Goal: Information Seeking & Learning: Compare options

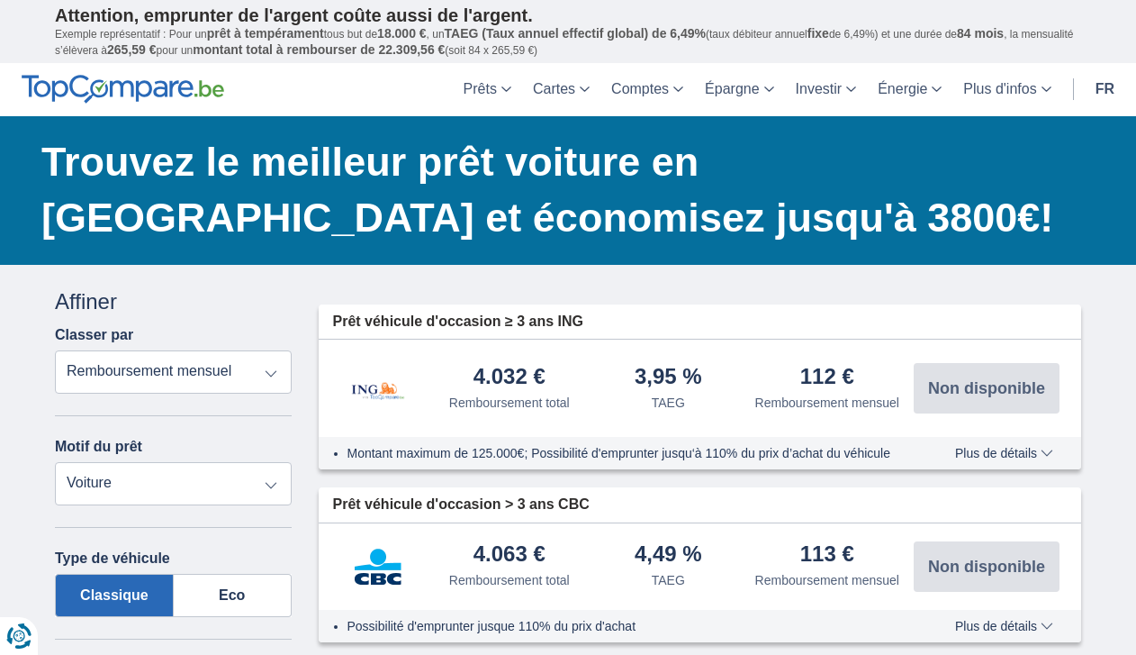
select select "5+"
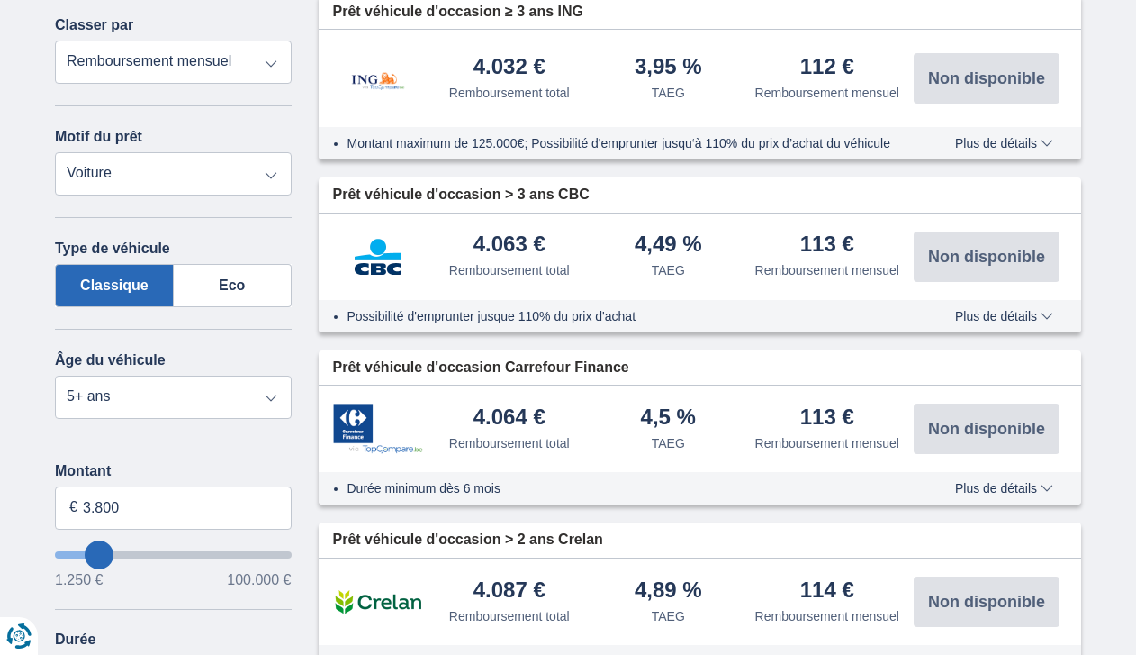
scroll to position [428, 0]
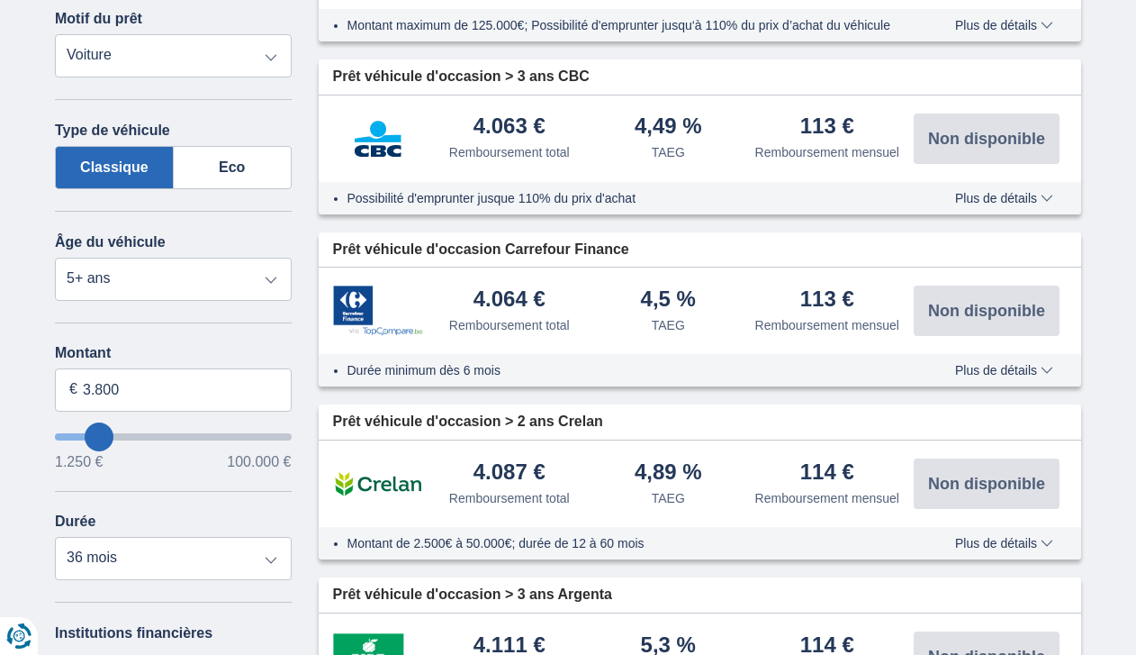
type input "18.250"
type input "19250"
type input "19.250"
select select "84"
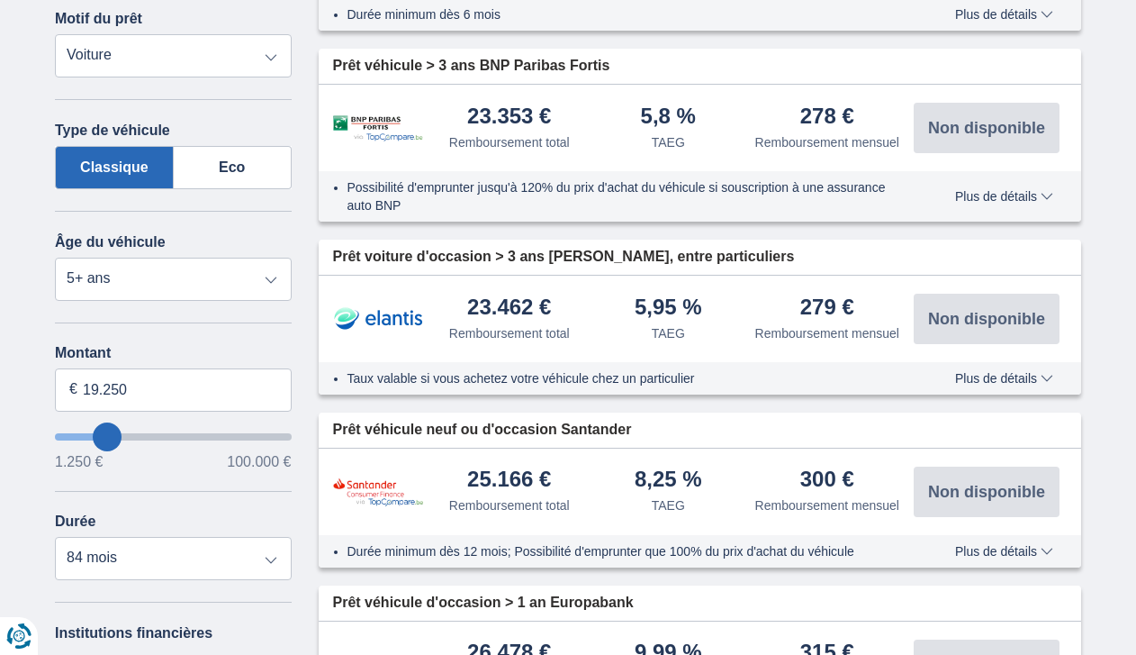
type input "17.250"
type input "16250"
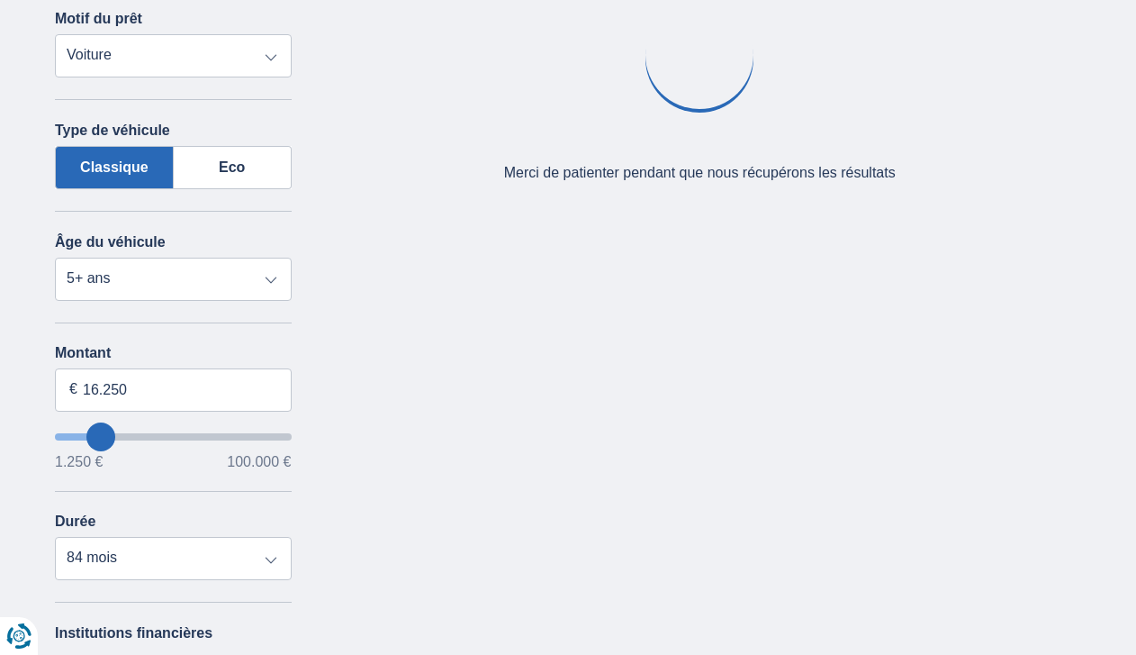
type input "19.250"
type input "17250"
type input "14.250"
type input "14250"
select select "60"
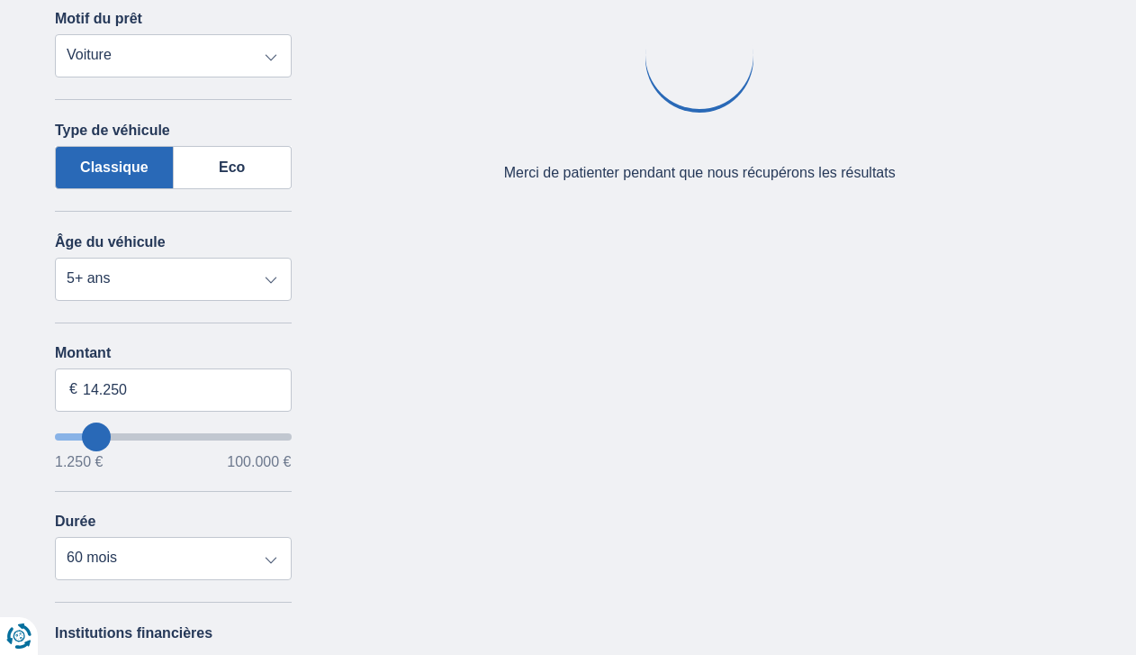
type input "12250"
type input "11.250"
type input "10250"
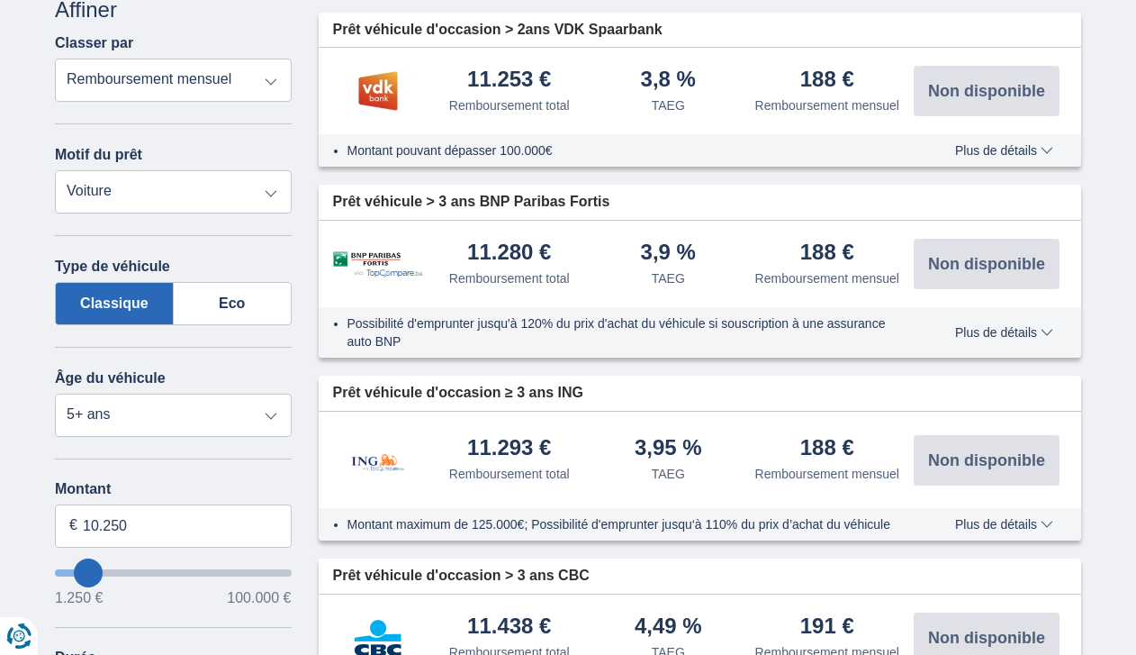
scroll to position [383, 0]
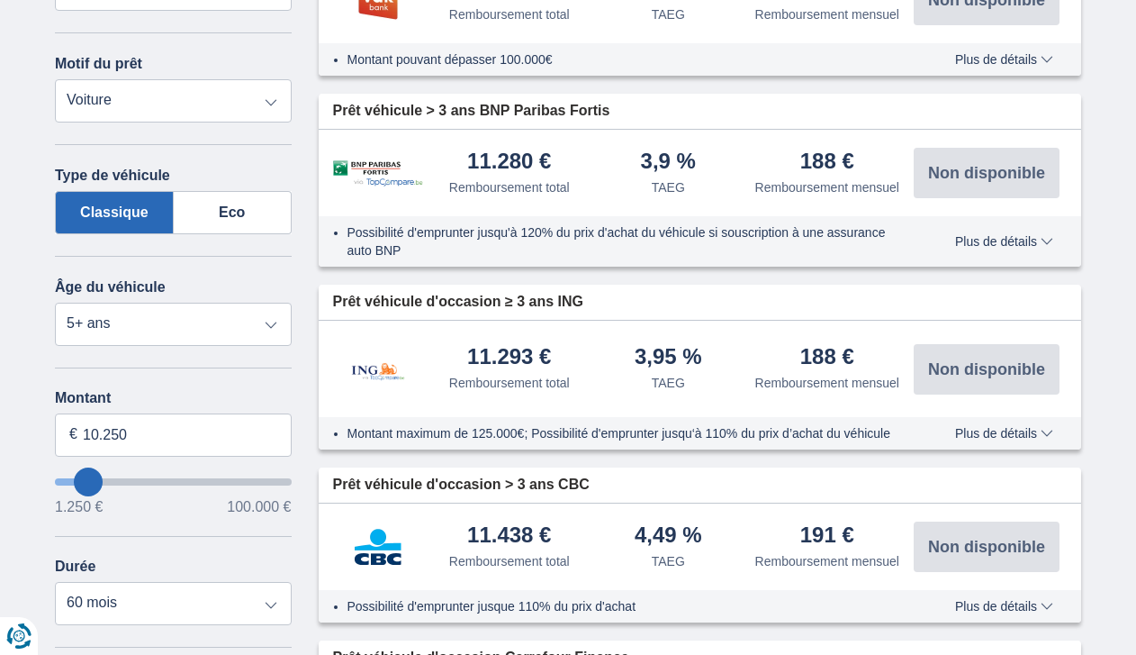
type input "11.250"
type input "11250"
type input "10.250"
type input "8250"
type input "8.250"
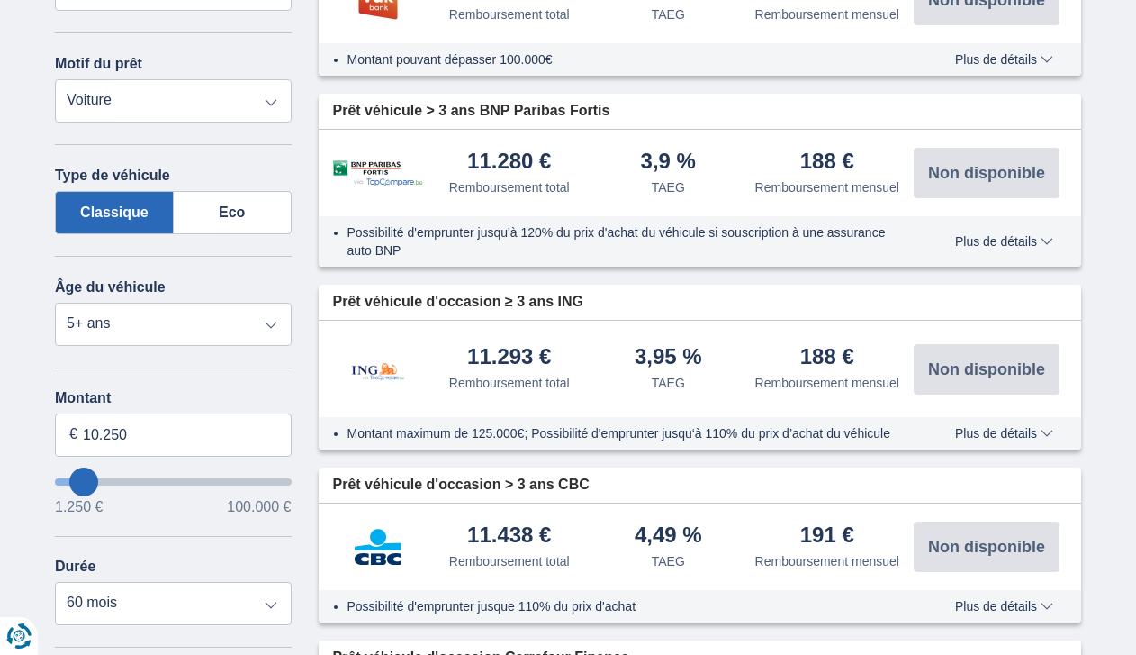
select select "48"
type input "10.250"
type input "10250"
select select "60"
type input "10250"
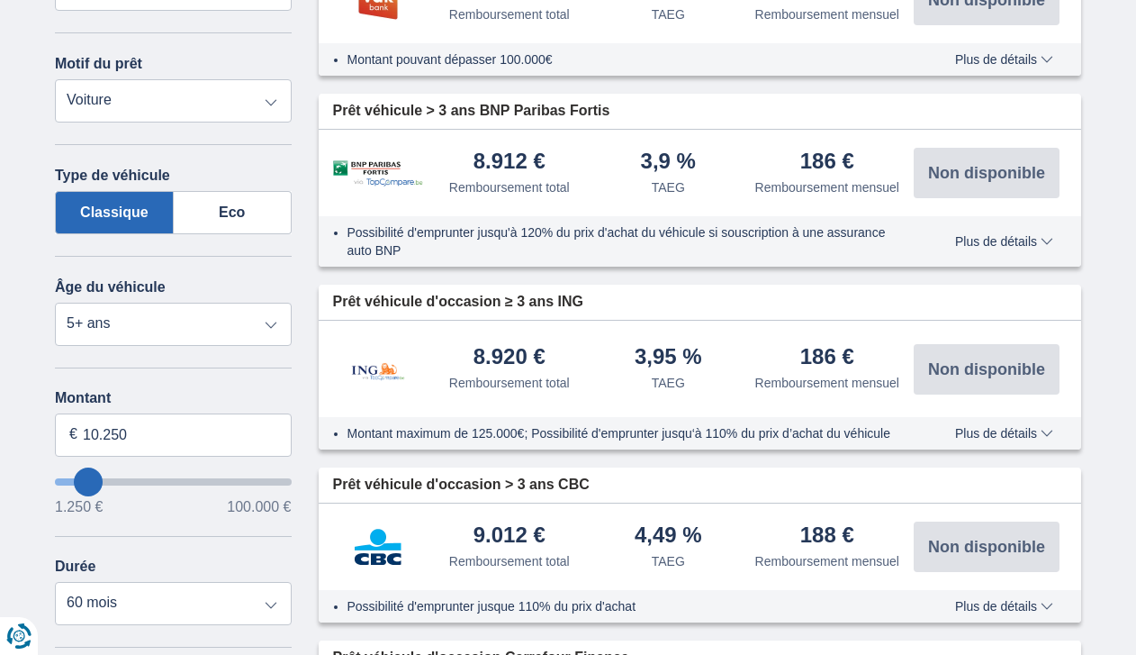
click at [89, 478] on input "wantToBorrow" at bounding box center [173, 481] width 237 height 7
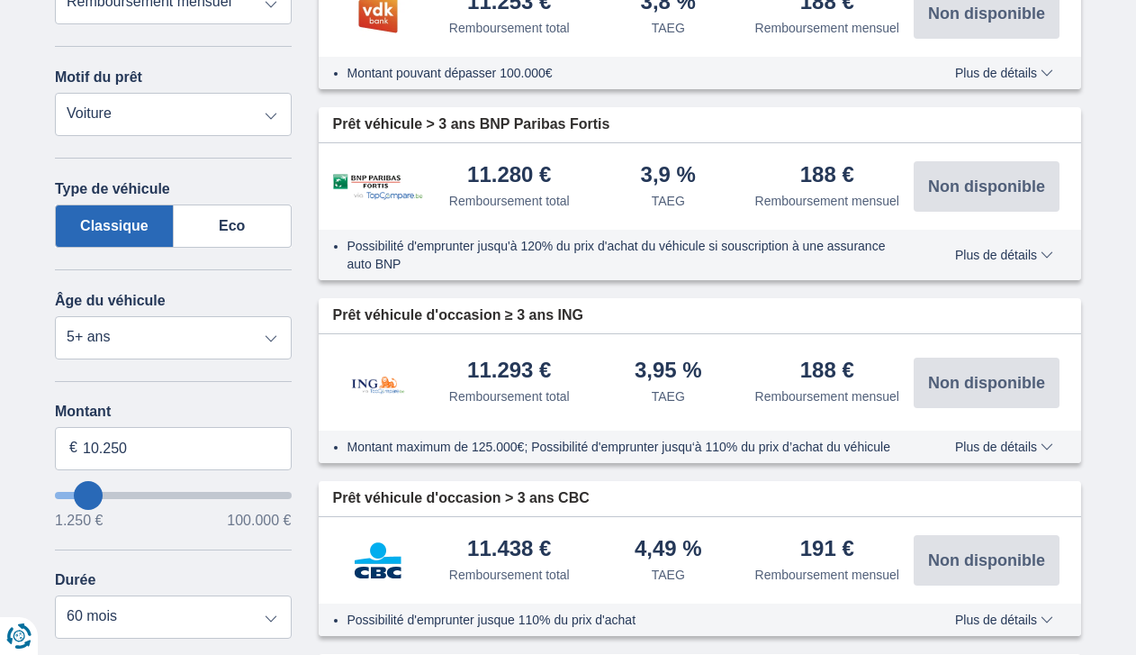
scroll to position [383, 0]
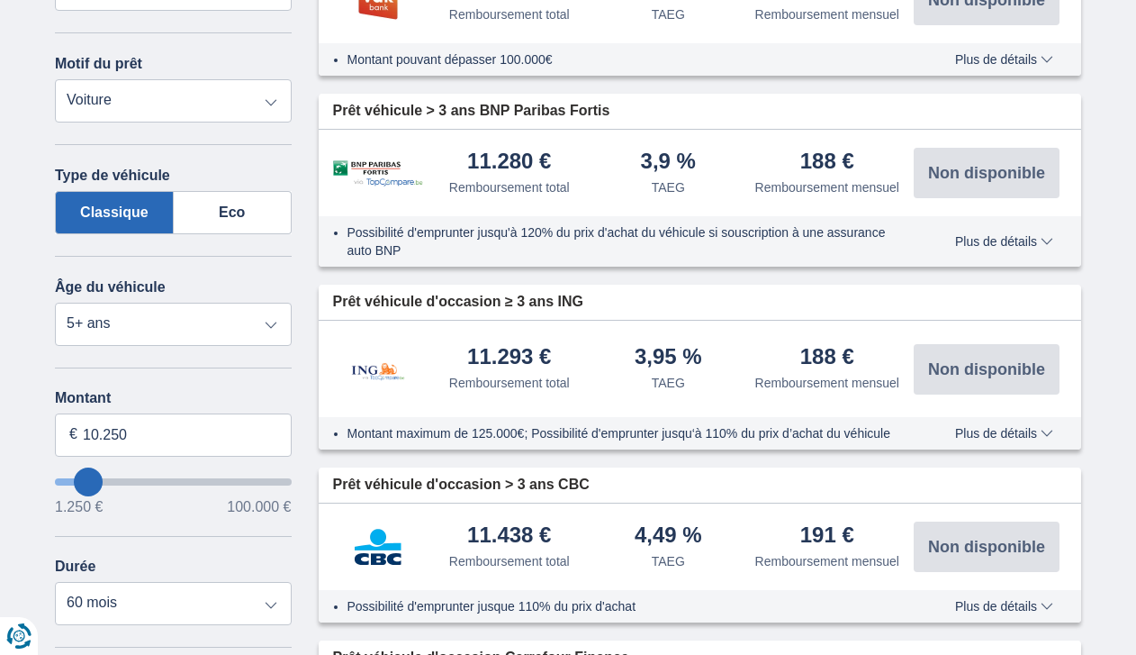
type input "93.250"
type input "93250"
click at [263, 485] on input "wantToBorrow" at bounding box center [173, 481] width 237 height 7
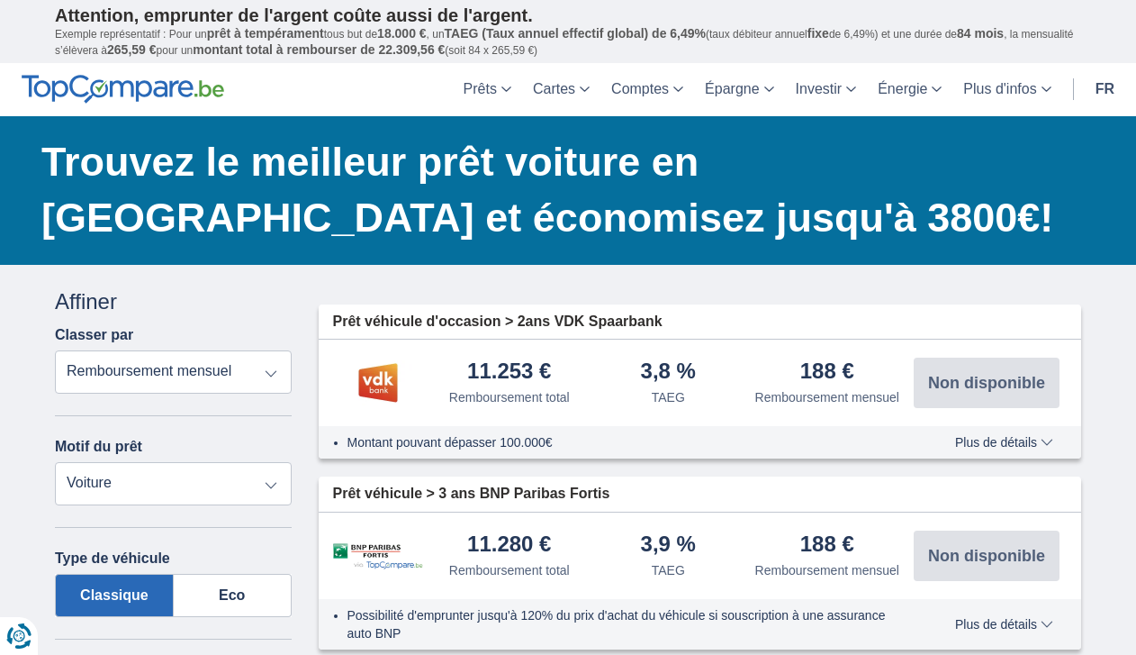
select select "120"
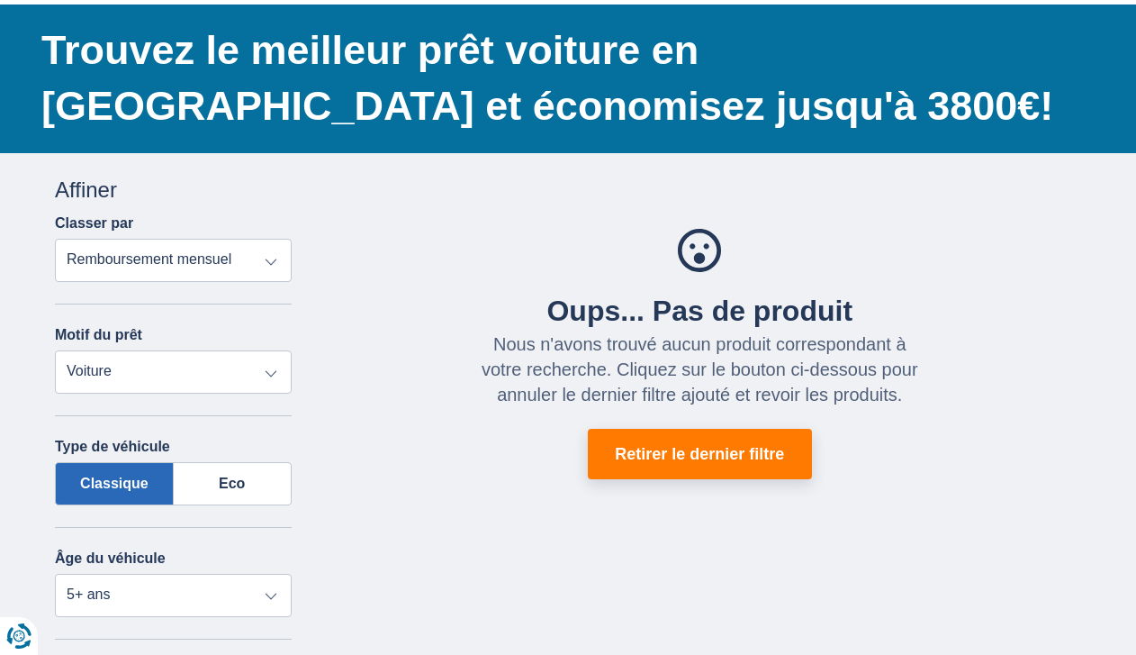
scroll to position [338, 0]
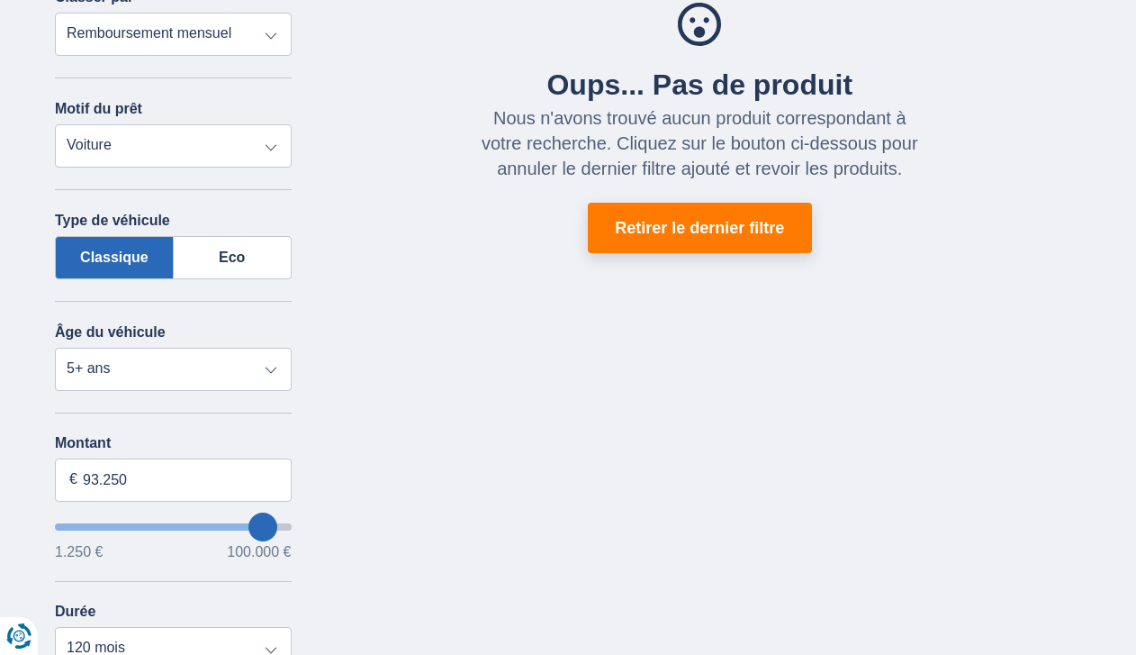
type input "90.250"
type input "90250"
type input "89.250"
type input "88250"
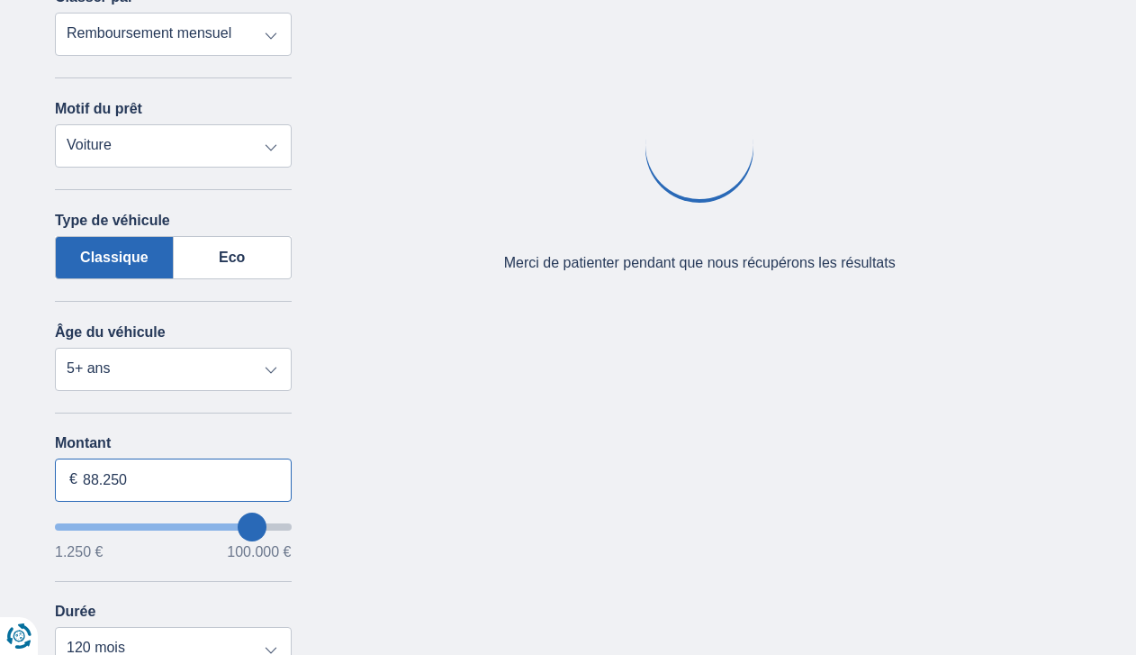
click at [108, 472] on input "88.250" at bounding box center [173, 479] width 237 height 43
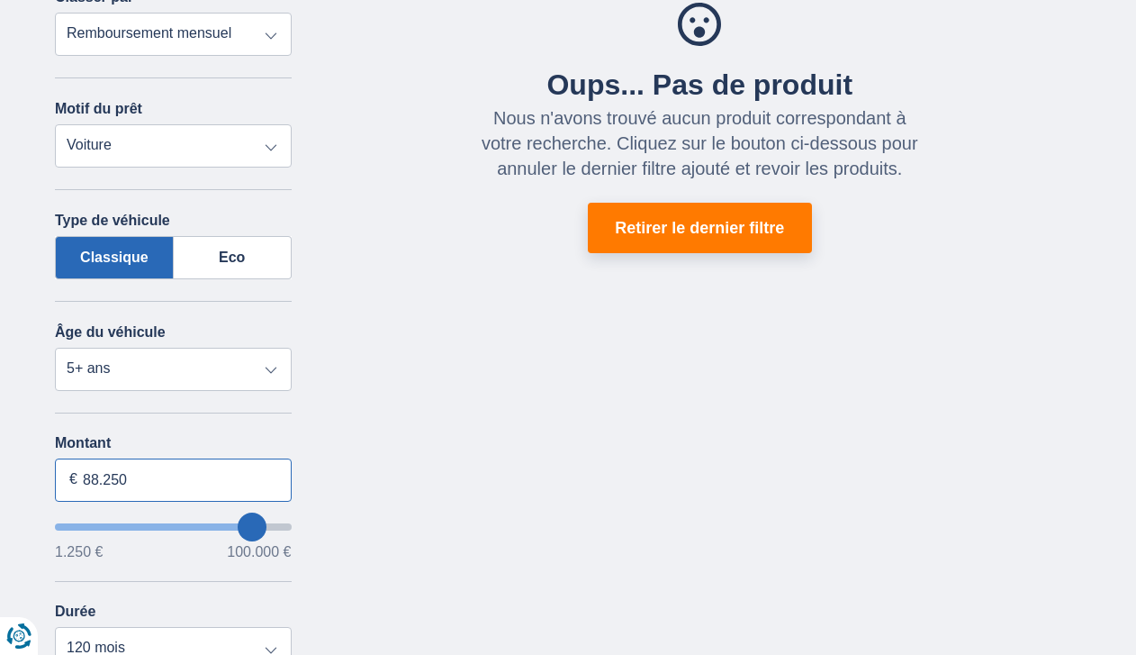
click at [109, 472] on input "88.250" at bounding box center [173, 479] width 237 height 43
click at [110, 472] on input "88.250" at bounding box center [173, 479] width 237 height 43
type input "12.000"
type input "12250"
select select "60"
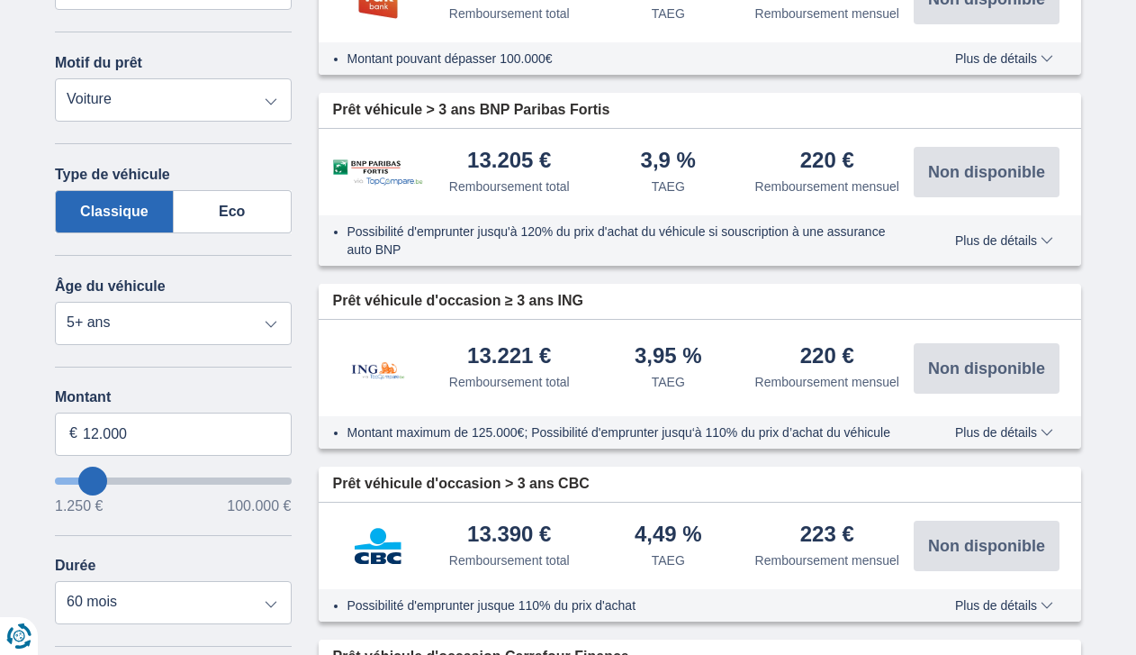
scroll to position [383, 0]
click at [206, 630] on div "Annuler Filtres Affiner Classer par Remboursement total TAEG Remboursement mens…" at bounding box center [173, 430] width 237 height 1052
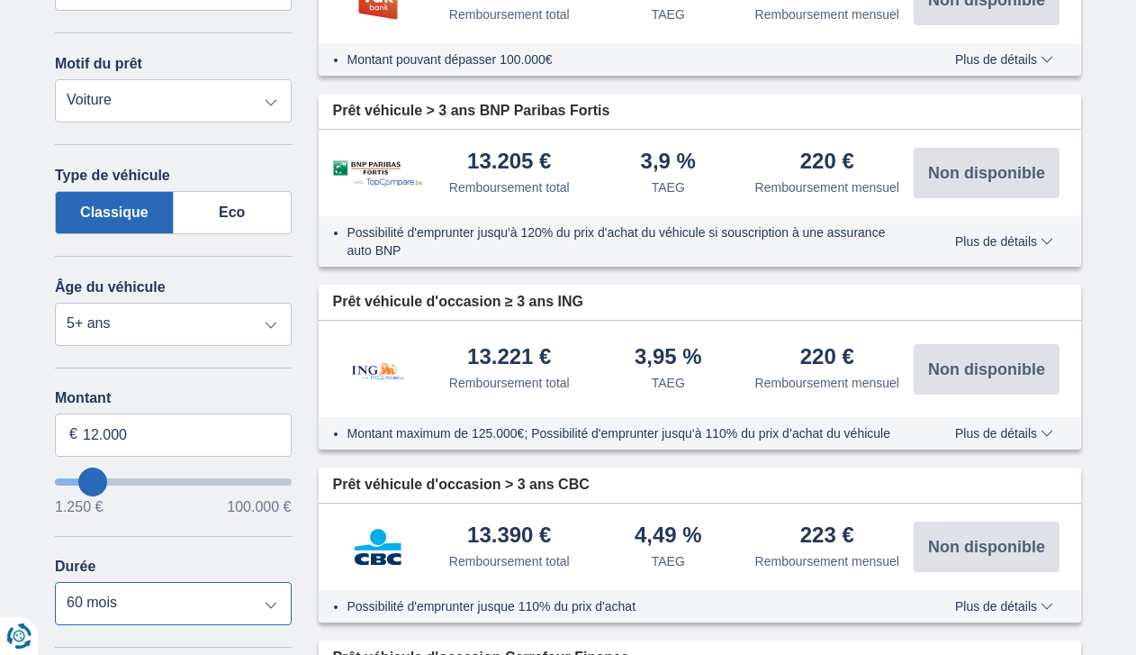
click at [206, 619] on select "12 mois 18 mois 24 mois 30 mois 36 mois 42 mois 48 mois 60 mois" at bounding box center [173, 603] width 237 height 43
click at [210, 365] on div "Annuler Filtres Affiner Classer par Remboursement total TAEG Remboursement mens…" at bounding box center [173, 430] width 237 height 1052
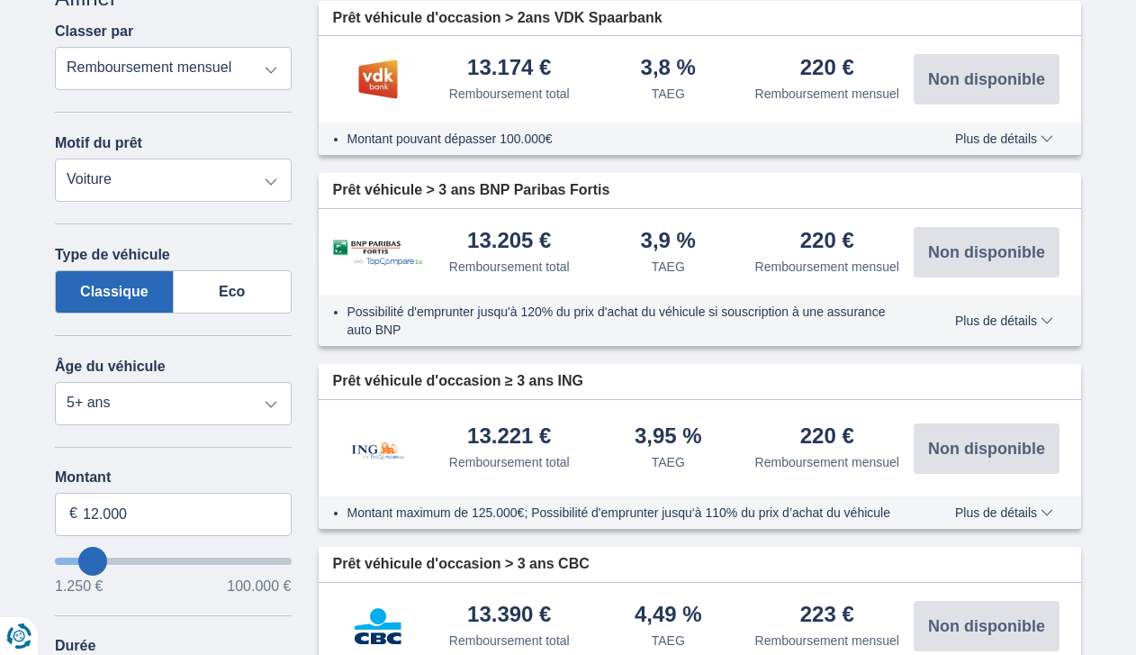
scroll to position [293, 0]
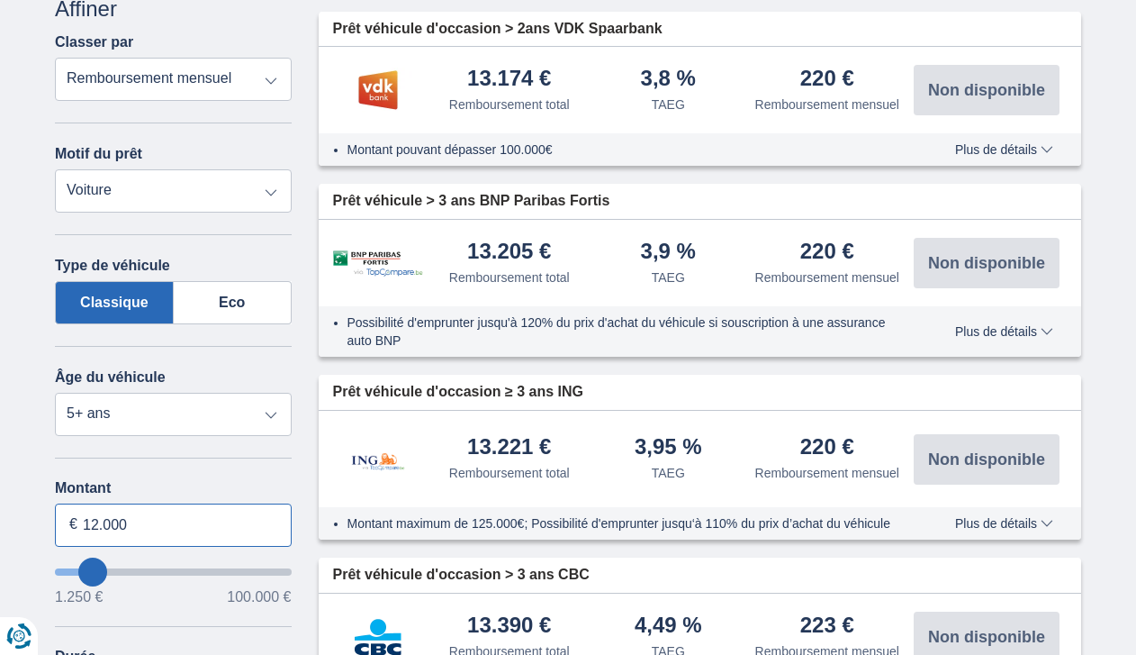
click at [95, 526] on input "12.000" at bounding box center [173, 524] width 237 height 43
type input "8.000"
type input "8250"
select select "48"
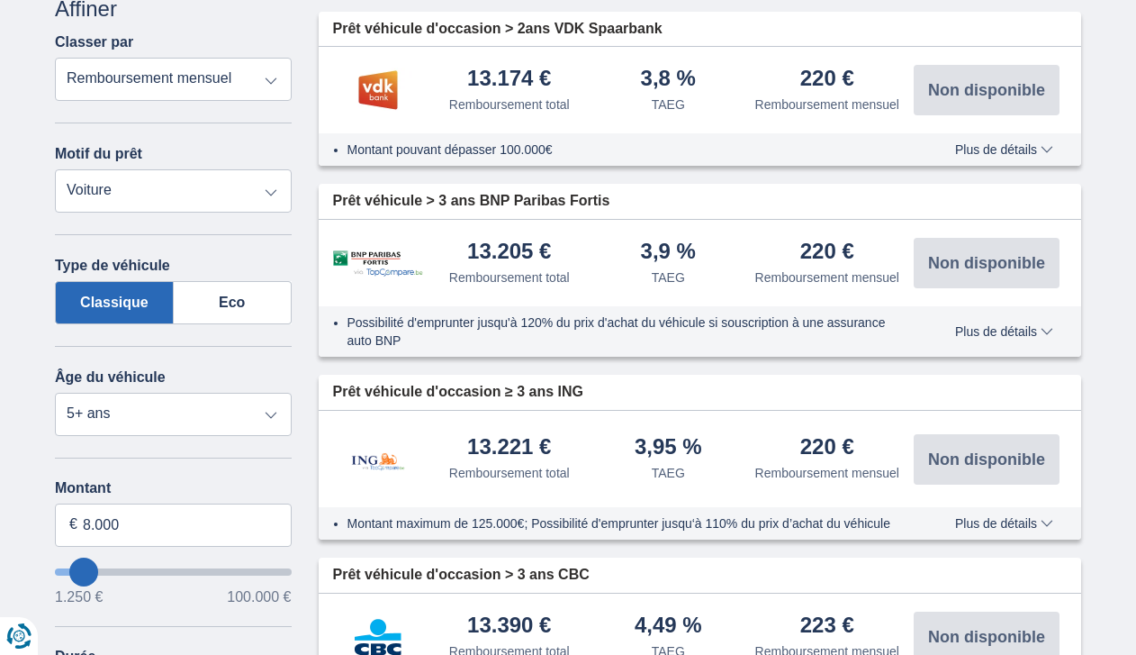
click at [228, 602] on span "100.000 €" at bounding box center [259, 597] width 64 height 14
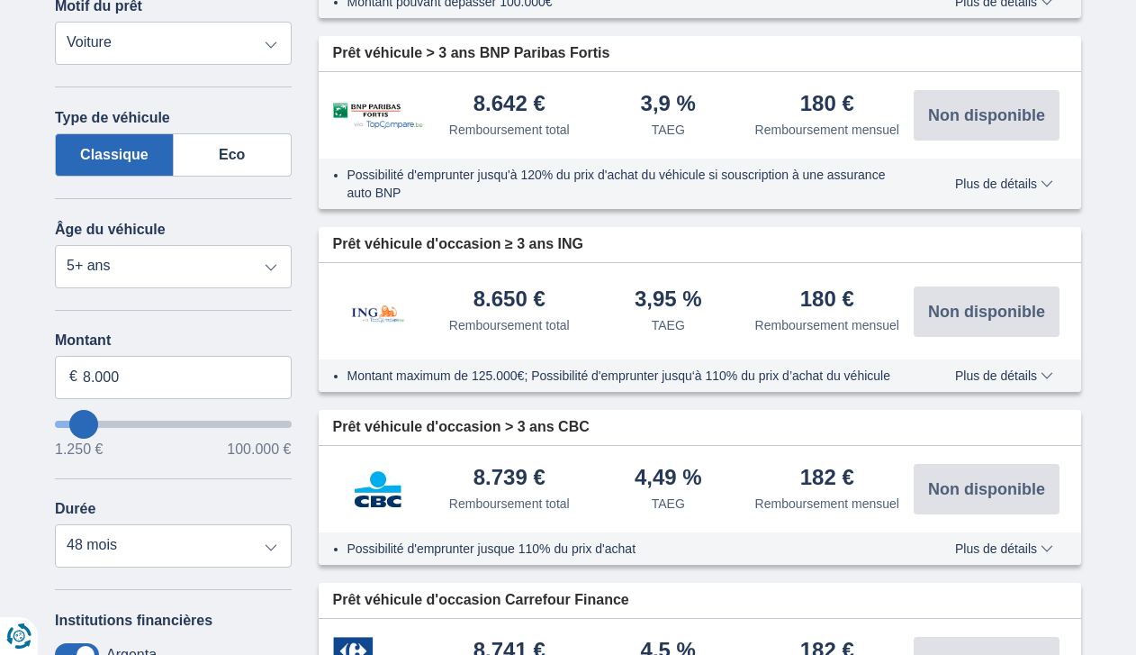
scroll to position [450, 0]
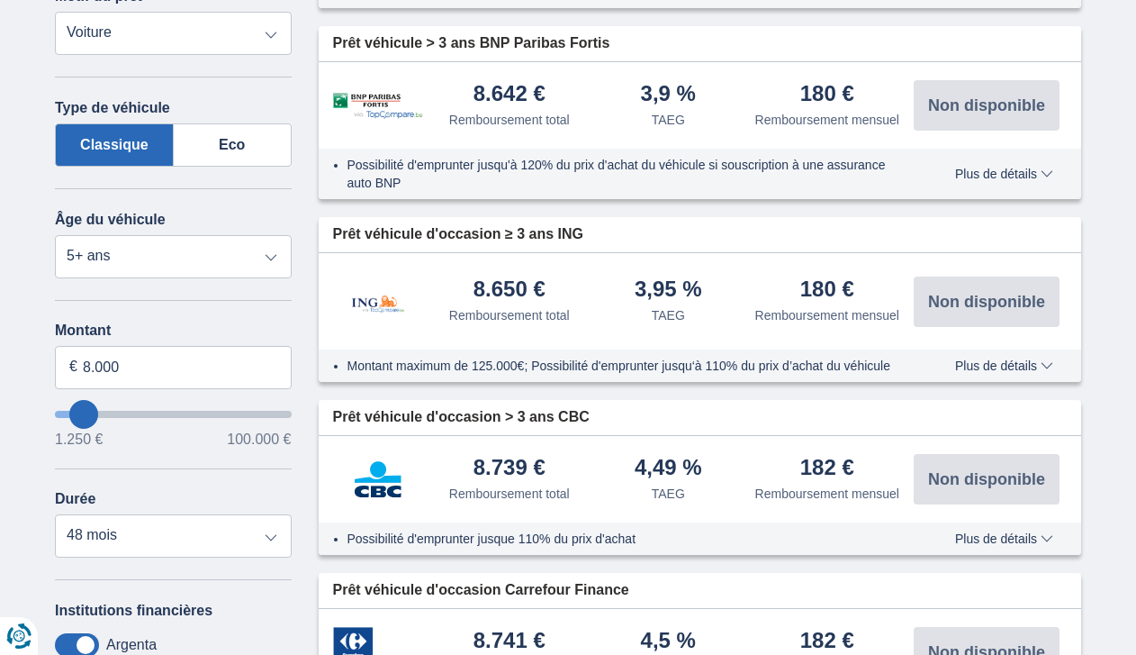
click at [266, 560] on div "Annuler Filtres Affiner Classer par Remboursement total TAEG Remboursement mens…" at bounding box center [173, 362] width 237 height 1052
click at [264, 546] on select "12 mois 18 mois 24 mois 30 mois 36 mois 42 mois 48 mois" at bounding box center [173, 535] width 237 height 43
drag, startPoint x: 264, startPoint y: 546, endPoint x: 278, endPoint y: 505, distance: 43.0
click at [264, 546] on select "12 mois 18 mois 24 mois 30 mois 36 mois 42 mois 48 mois" at bounding box center [173, 535] width 237 height 43
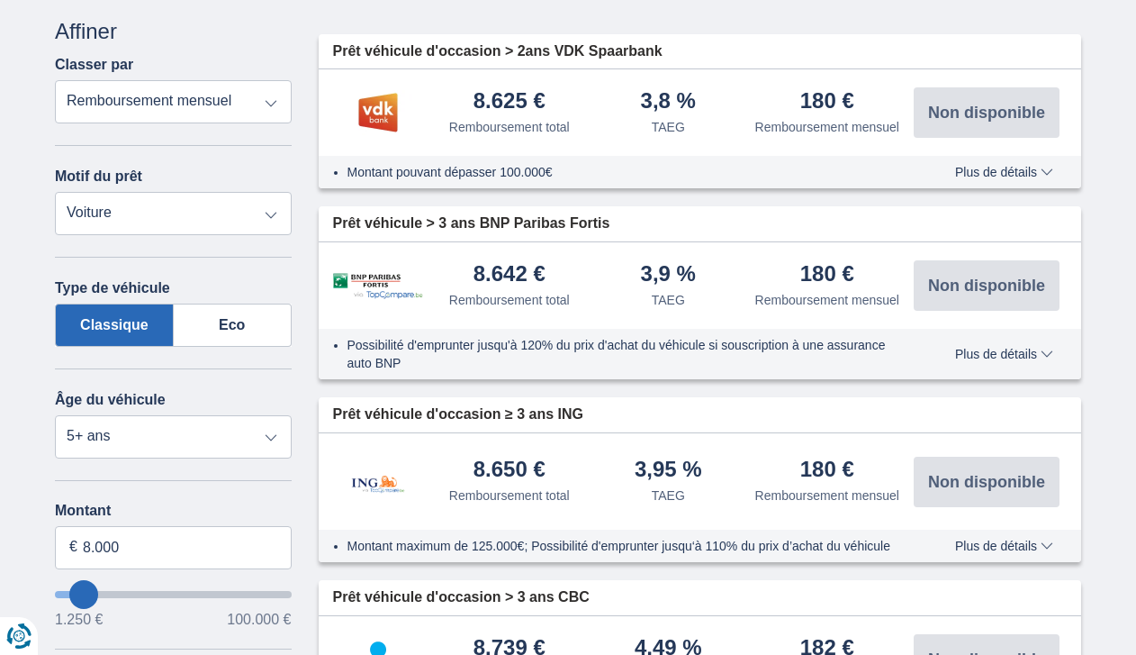
scroll to position [248, 0]
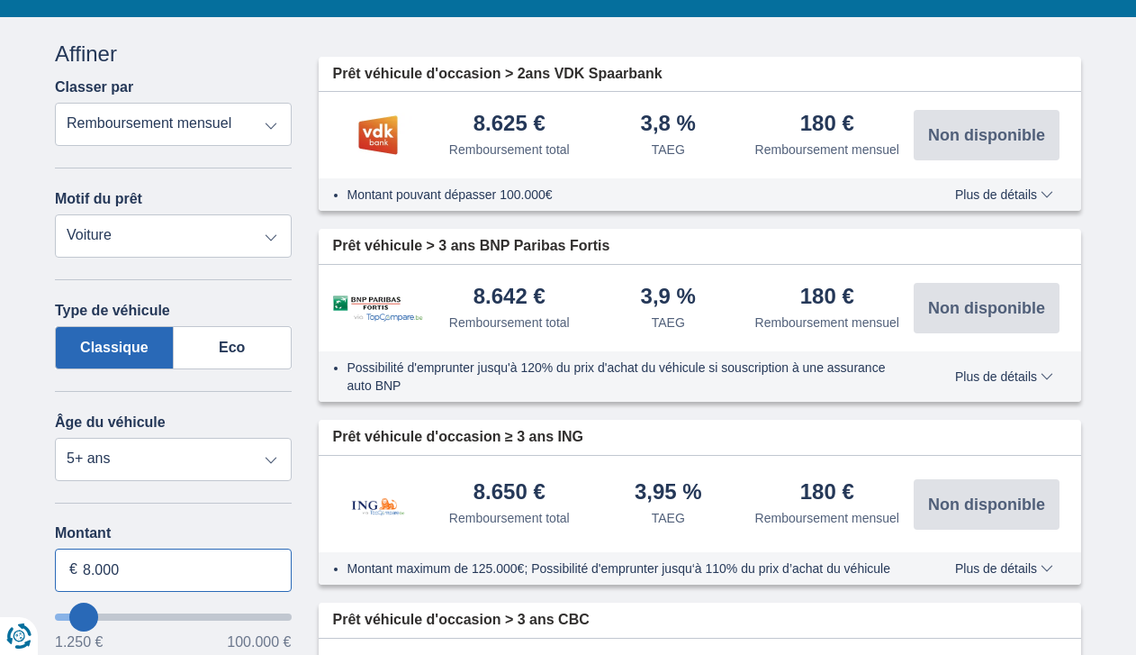
click at [85, 573] on input "8.000" at bounding box center [173, 569] width 237 height 43
type input "6.000"
type input "6250"
select select "42"
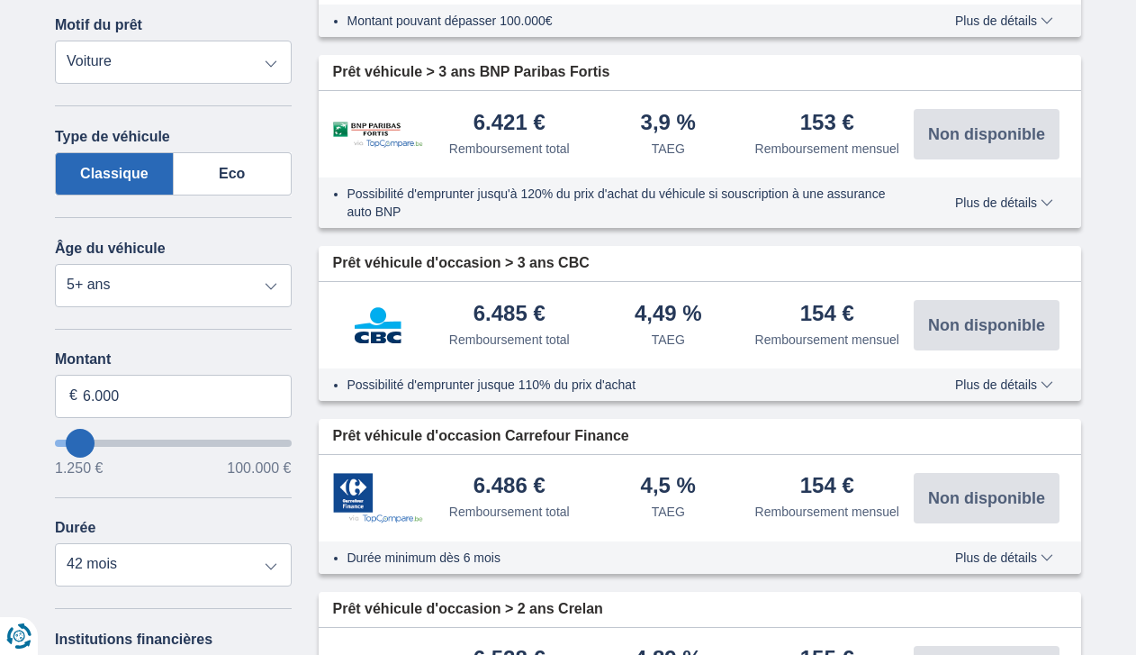
scroll to position [473, 0]
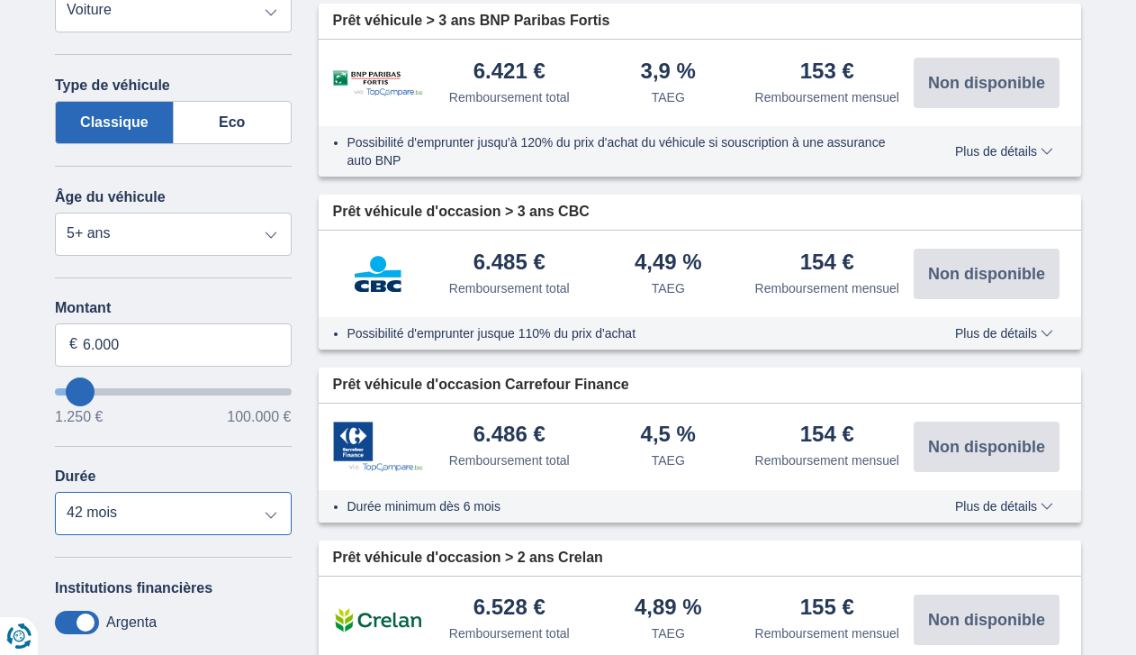
click at [270, 511] on select "12 mois 18 mois 24 mois 30 mois 36 mois 42 mois" at bounding box center [173, 513] width 237 height 43
click at [269, 510] on select "12 mois 18 mois 24 mois 30 mois 36 mois 42 mois" at bounding box center [173, 513] width 237 height 43
click at [302, 458] on div "Annuler Filtres Affiner Classer par Remboursement total TAEG Remboursement mens…" at bounding box center [173, 353] width 264 height 1079
drag, startPoint x: 96, startPoint y: 348, endPoint x: 116, endPoint y: 347, distance: 19.8
click at [116, 347] on input "6.000" at bounding box center [173, 344] width 237 height 43
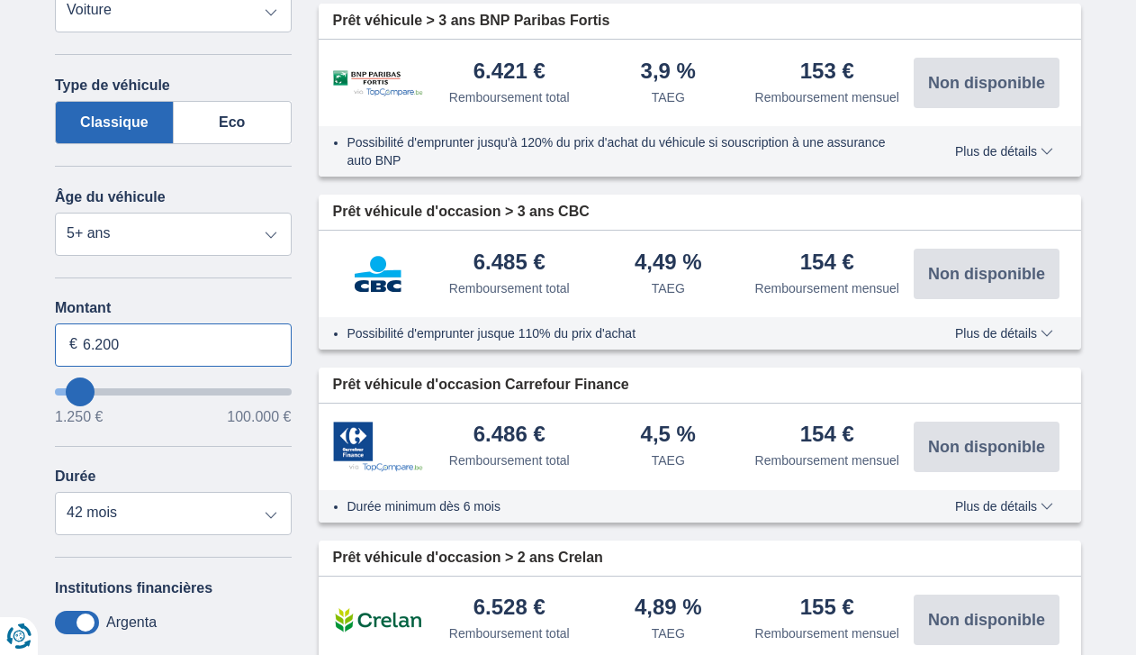
type input "6.200"
type input "6250"
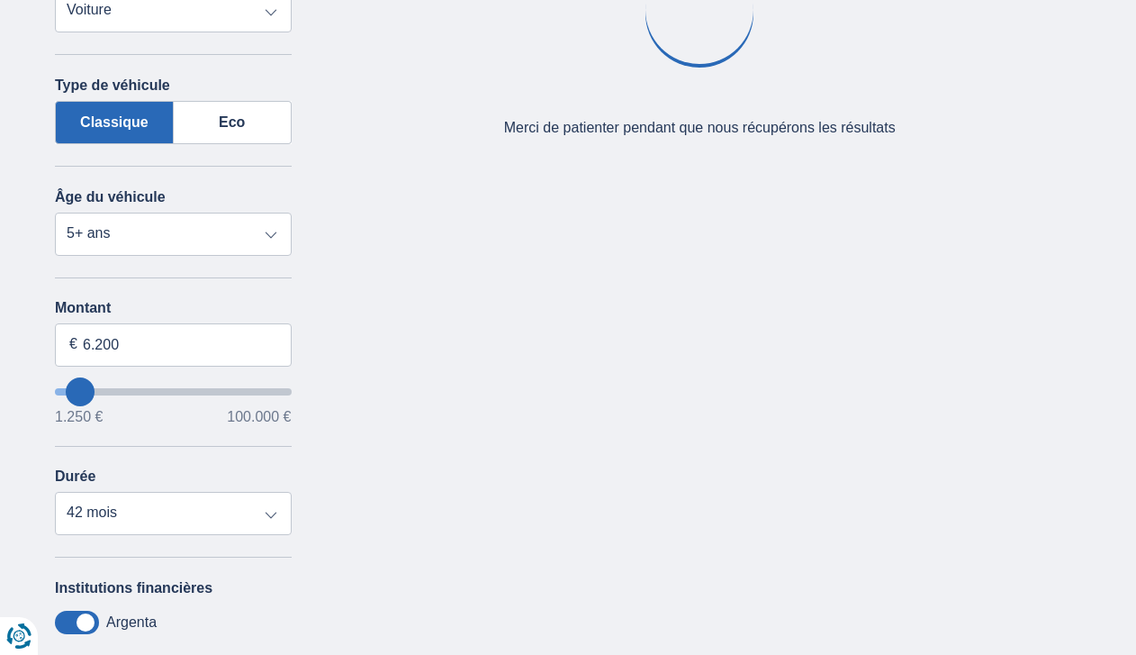
click at [242, 482] on div "Durée 12 mois 18 mois 24 mois 30 mois 36 mois 42 mois" at bounding box center [173, 501] width 237 height 67
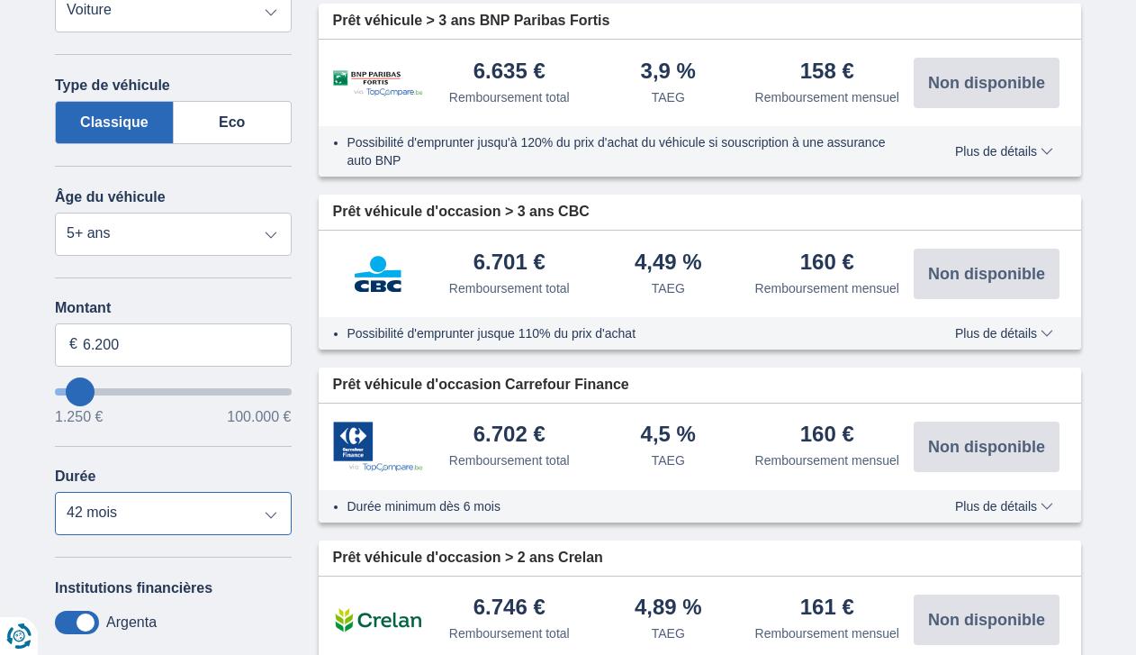
click at [263, 501] on select "12 mois 18 mois 24 mois 30 mois 36 mois 42 mois" at bounding box center [173, 513] width 237 height 43
drag, startPoint x: 185, startPoint y: 348, endPoint x: 96, endPoint y: 353, distance: 89.3
click at [96, 353] on input "6.200" at bounding box center [173, 344] width 237 height 43
click at [92, 346] on input "6.005" at bounding box center [173, 344] width 237 height 43
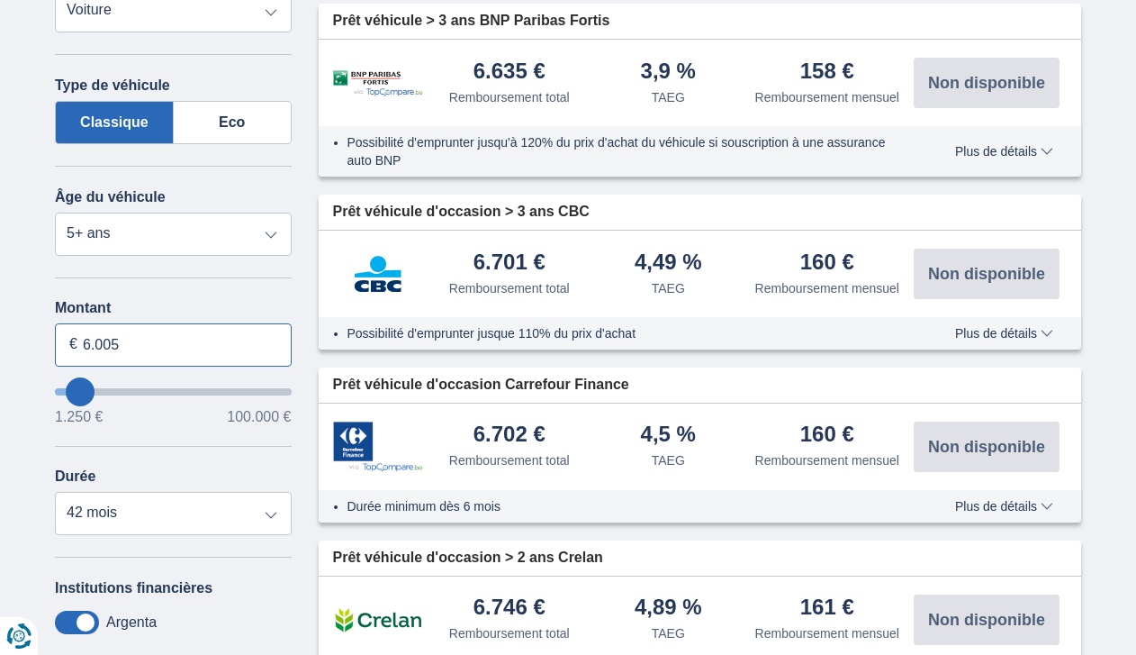
drag, startPoint x: 95, startPoint y: 345, endPoint x: 125, endPoint y: 348, distance: 30.8
click at [125, 348] on input "6.005" at bounding box center [173, 344] width 237 height 43
type input "5"
type input "6.500"
type input "6250"
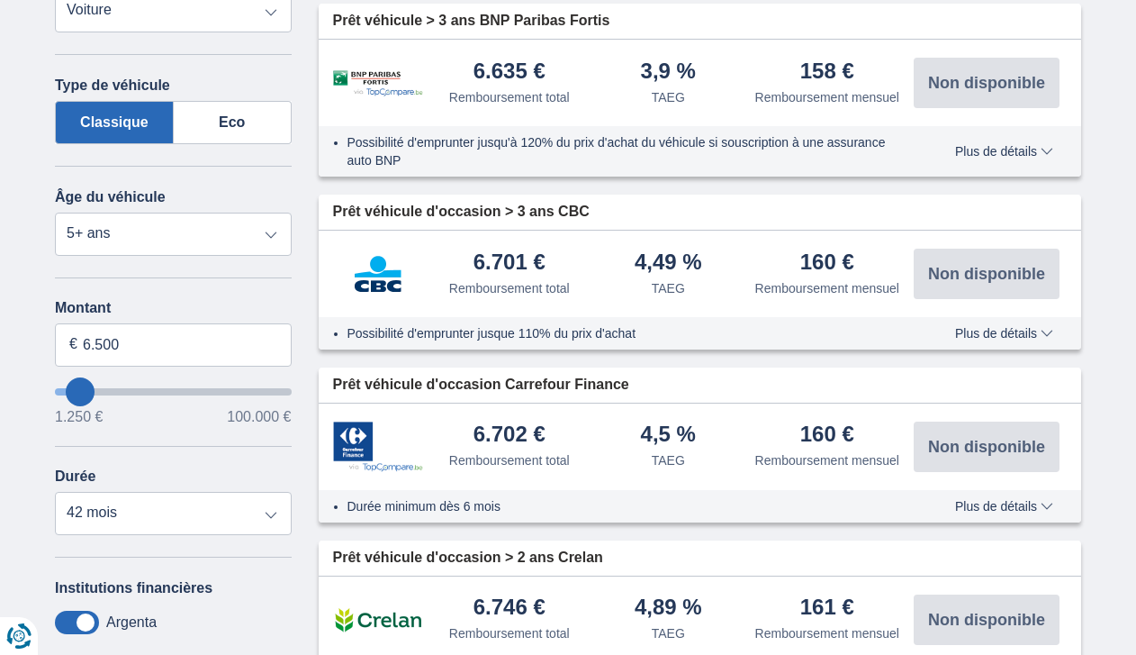
click at [162, 456] on div "Montant 6.500 € 1.250 € 100.000 € Durée 12 mois 18 mois 24 mois 30 mois 36 mois…" at bounding box center [173, 417] width 237 height 235
click at [248, 502] on select "12 mois 18 mois 24 mois 30 mois 36 mois 42 mois" at bounding box center [173, 513] width 237 height 43
click at [104, 344] on input "6.500" at bounding box center [173, 344] width 237 height 43
type input "6.600"
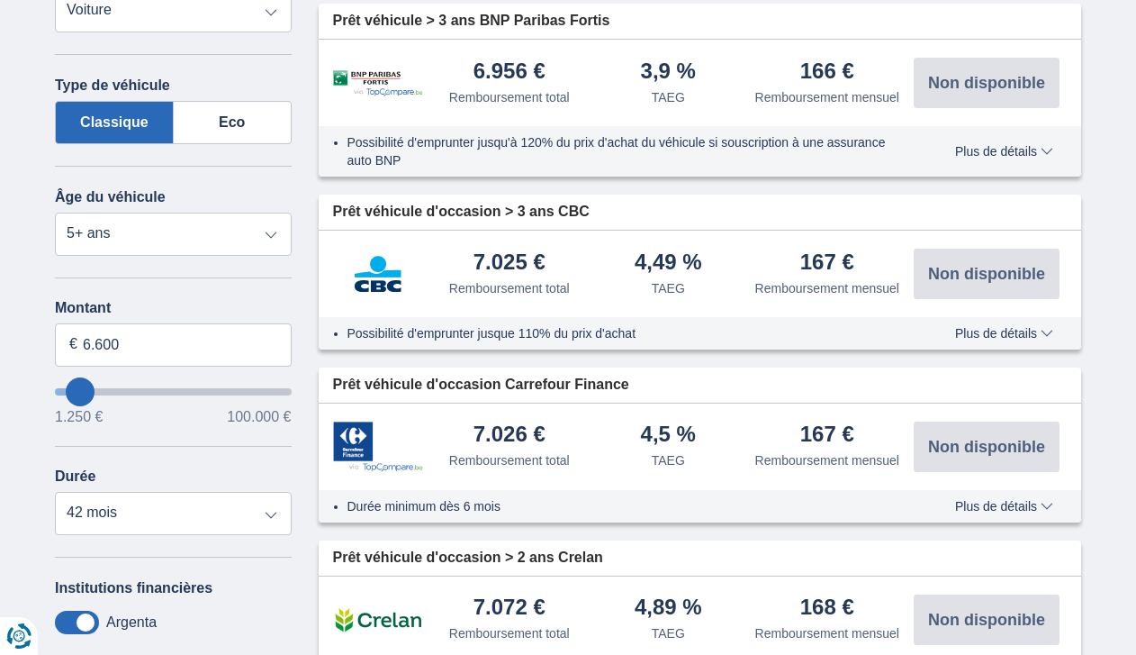
type input "6250"
click at [201, 460] on div "Montant 6.600 € 1.250 € 100.000 € Durée 12 mois 18 mois 24 mois 30 mois 36 mois…" at bounding box center [173, 417] width 237 height 235
click at [98, 347] on input "6.600" at bounding box center [173, 344] width 237 height 43
type input "6.700"
type input "6250"
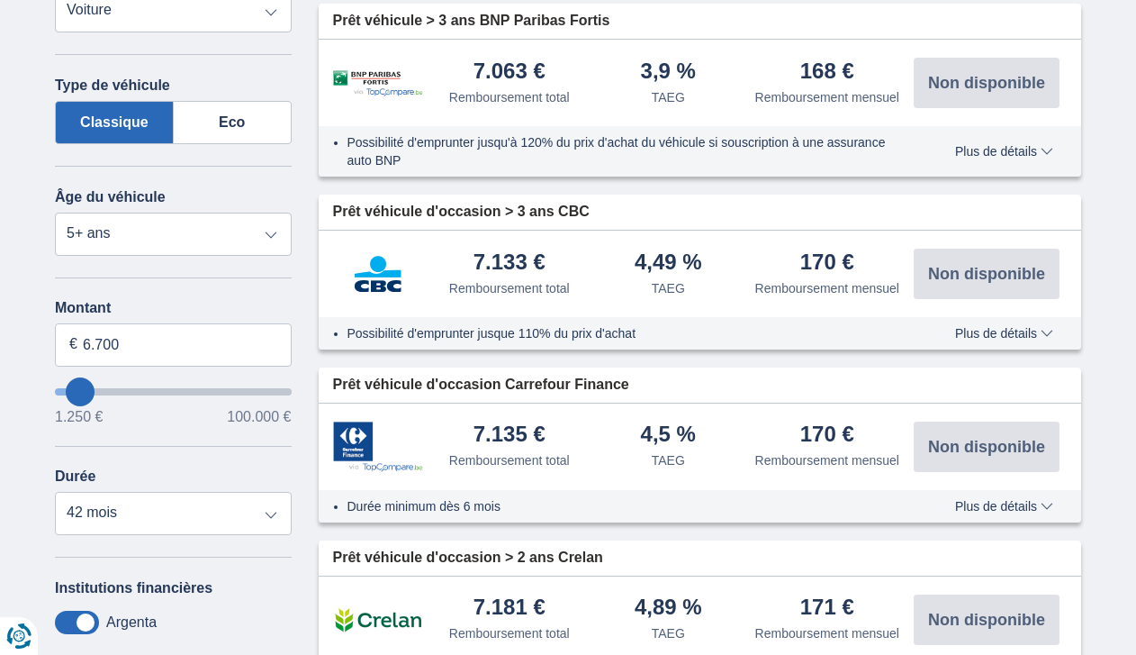
click at [203, 448] on div "Montant 6.700 € 1.250 € 100.000 € Durée 12 mois 18 mois 24 mois 30 mois 36 mois…" at bounding box center [173, 417] width 237 height 235
click at [101, 342] on input "6.700" at bounding box center [173, 344] width 237 height 43
type input "6.800"
type input "7250"
click at [164, 473] on div "Durée 12 mois 18 mois 24 mois 30 mois 36 mois 42 mois" at bounding box center [173, 501] width 237 height 67
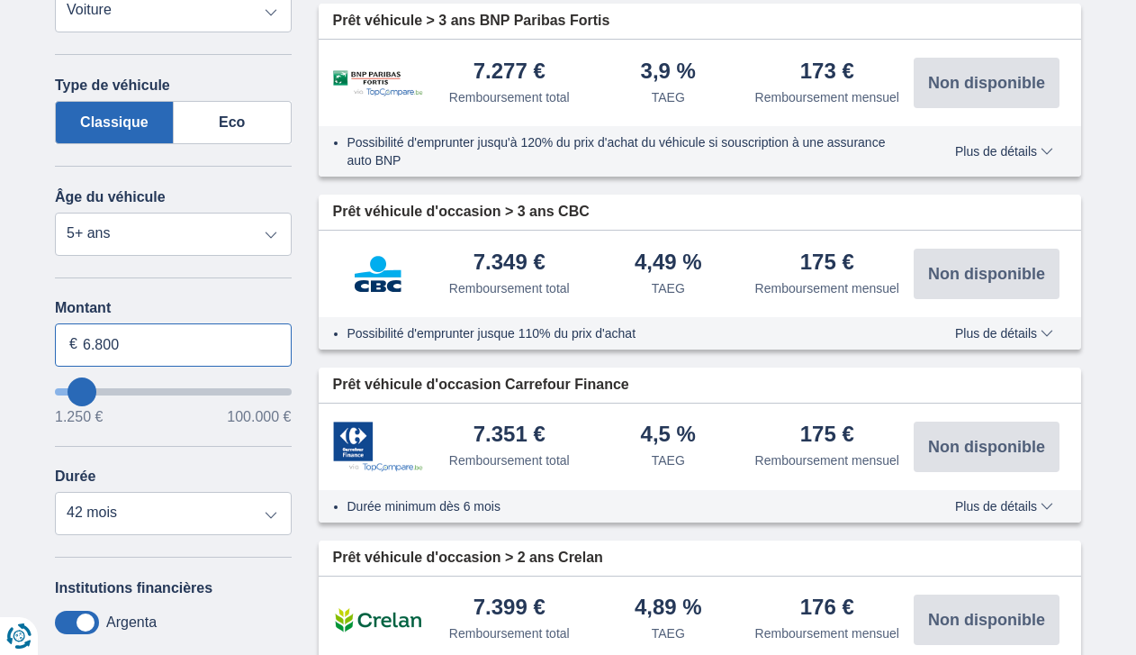
click at [97, 339] on input "6.800" at bounding box center [173, 344] width 237 height 43
type input "6.900"
type input "7250"
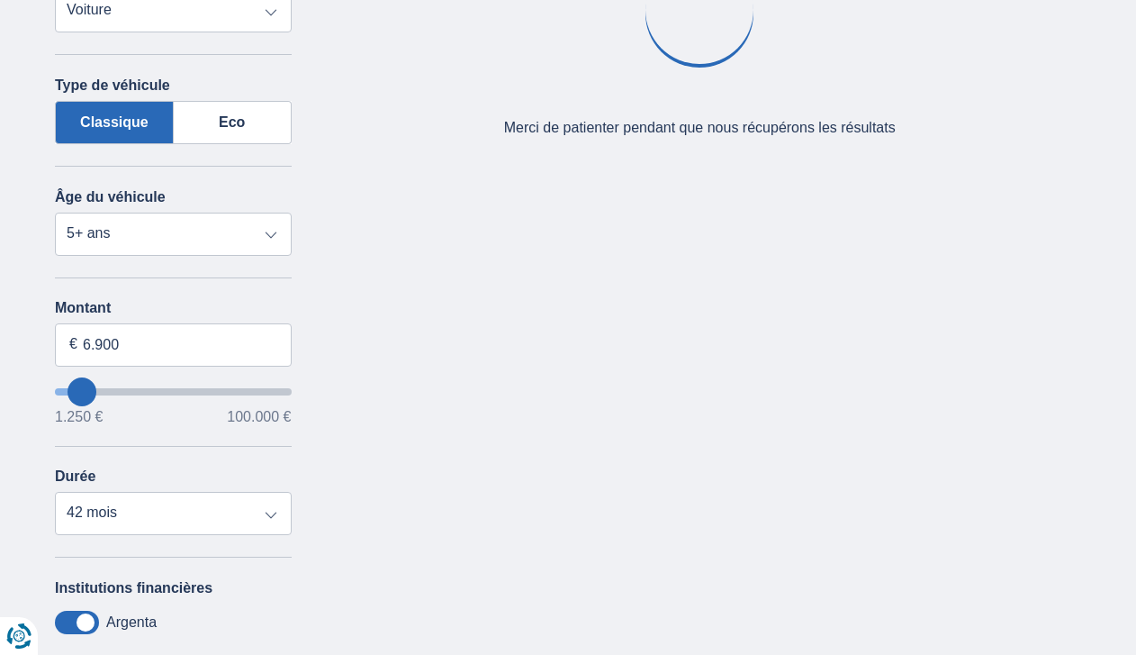
click at [203, 472] on div "Durée 12 mois 18 mois 24 mois 30 mois 36 mois 42 mois" at bounding box center [173, 501] width 237 height 67
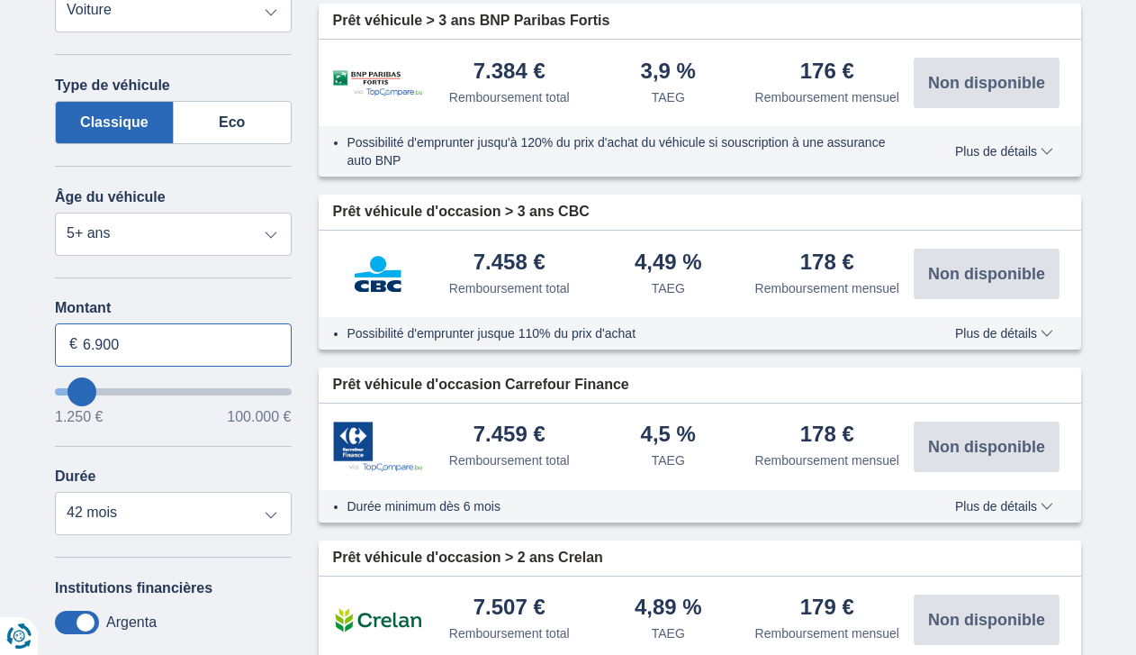
click at [100, 341] on input "6.900" at bounding box center [173, 344] width 237 height 43
drag, startPoint x: 121, startPoint y: 342, endPoint x: 64, endPoint y: 342, distance: 56.7
click at [64, 342] on input "6.900" at bounding box center [173, 344] width 237 height 43
type input "7.200"
type input "7250"
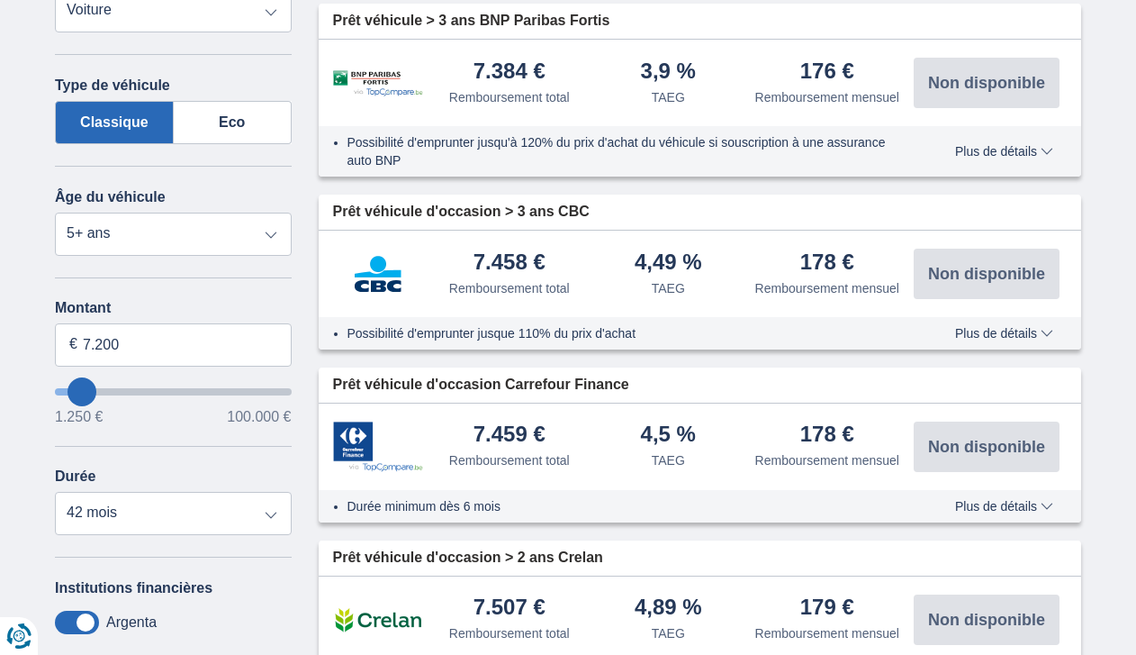
drag, startPoint x: 185, startPoint y: 486, endPoint x: 175, endPoint y: 471, distance: 18.2
click at [184, 485] on div "Durée 12 mois 18 mois 24 mois 30 mois 36 mois 42 mois" at bounding box center [173, 501] width 237 height 67
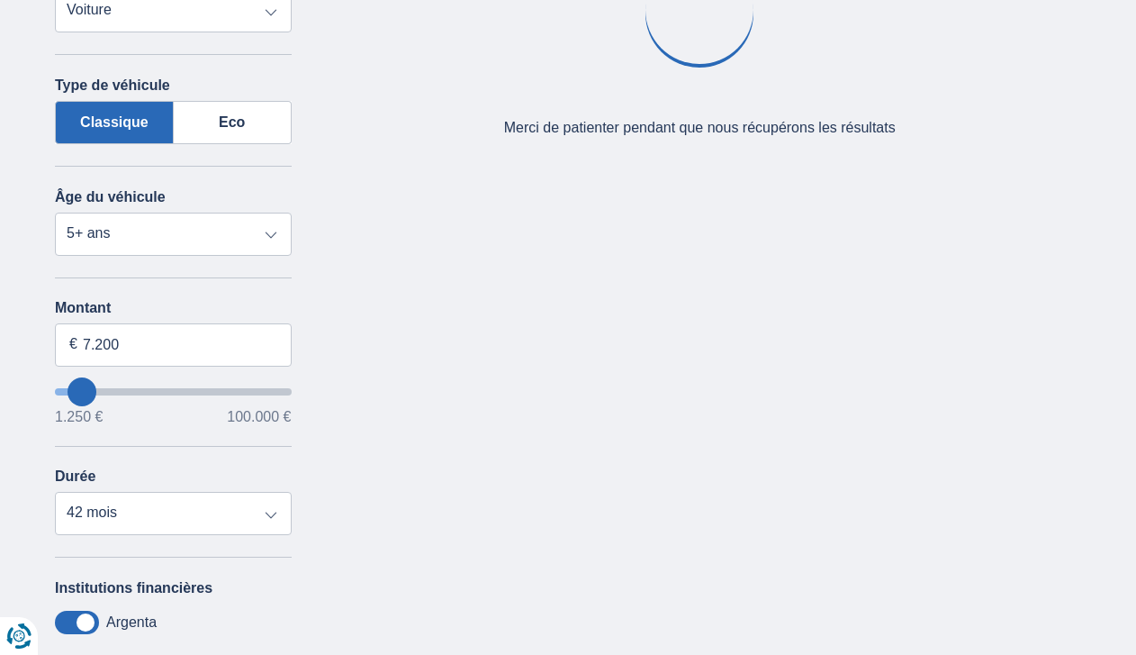
click at [175, 471] on div "Durée 12 mois 18 mois 24 mois 30 mois 36 mois 42 mois" at bounding box center [173, 501] width 237 height 67
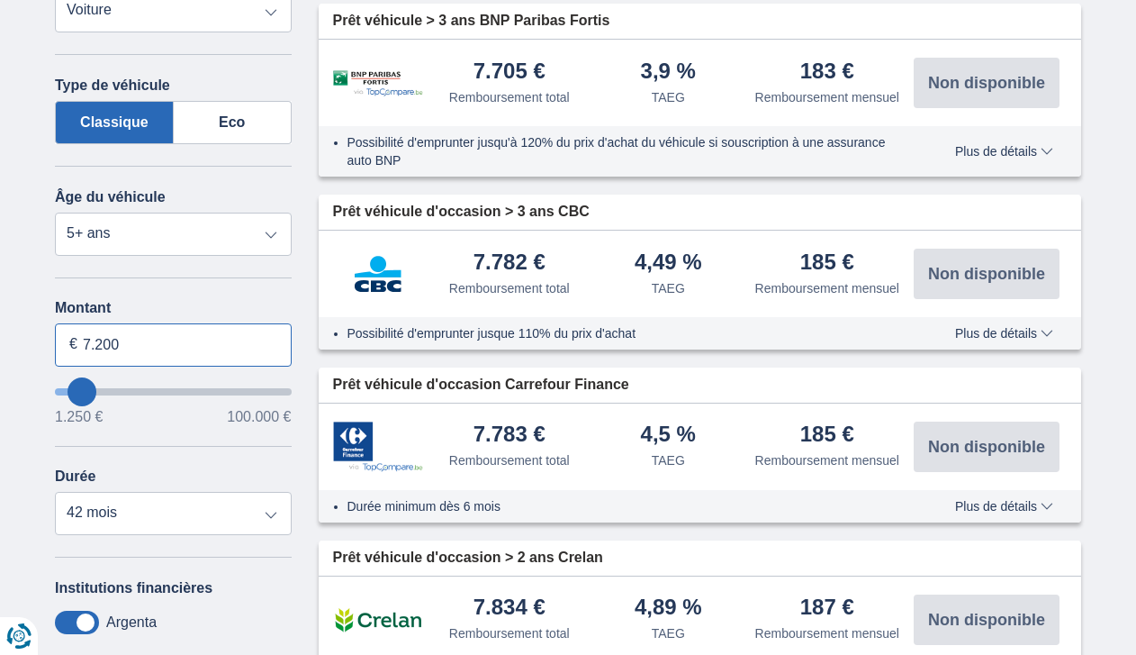
click at [108, 336] on input "7.200" at bounding box center [173, 344] width 237 height 43
drag, startPoint x: 97, startPoint y: 348, endPoint x: 158, endPoint y: 350, distance: 61.3
click at [158, 350] on input "7.200" at bounding box center [173, 344] width 237 height 43
type input "7.500"
type input "7250"
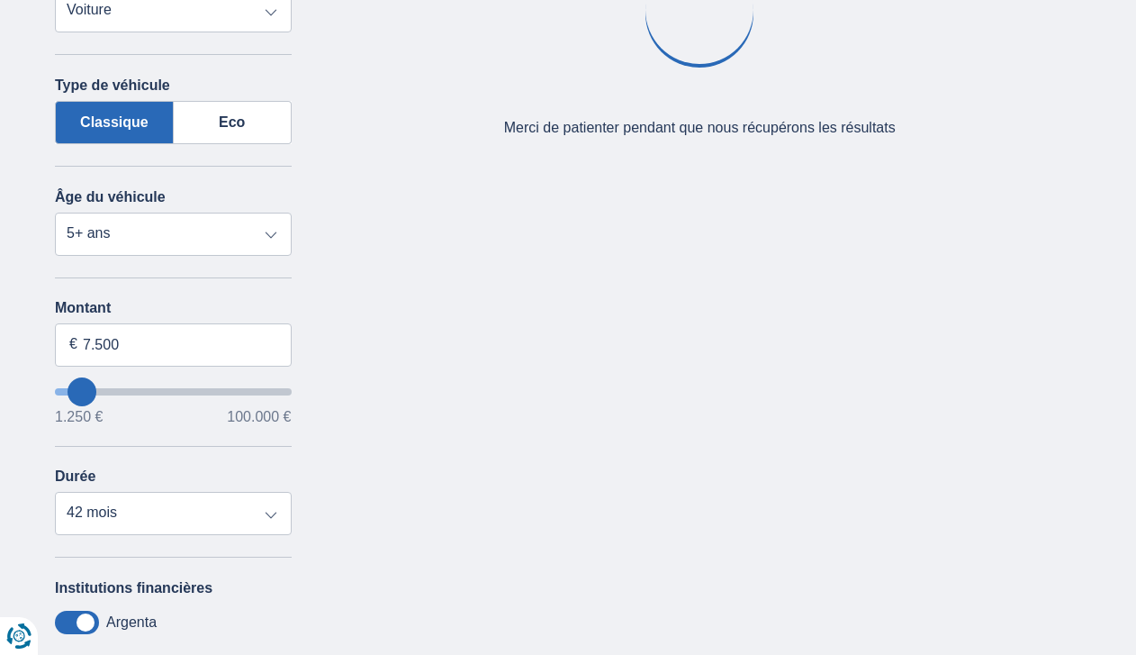
click at [194, 478] on div "Durée 12 mois 18 mois 24 mois 30 mois 36 mois 42 mois" at bounding box center [173, 501] width 237 height 67
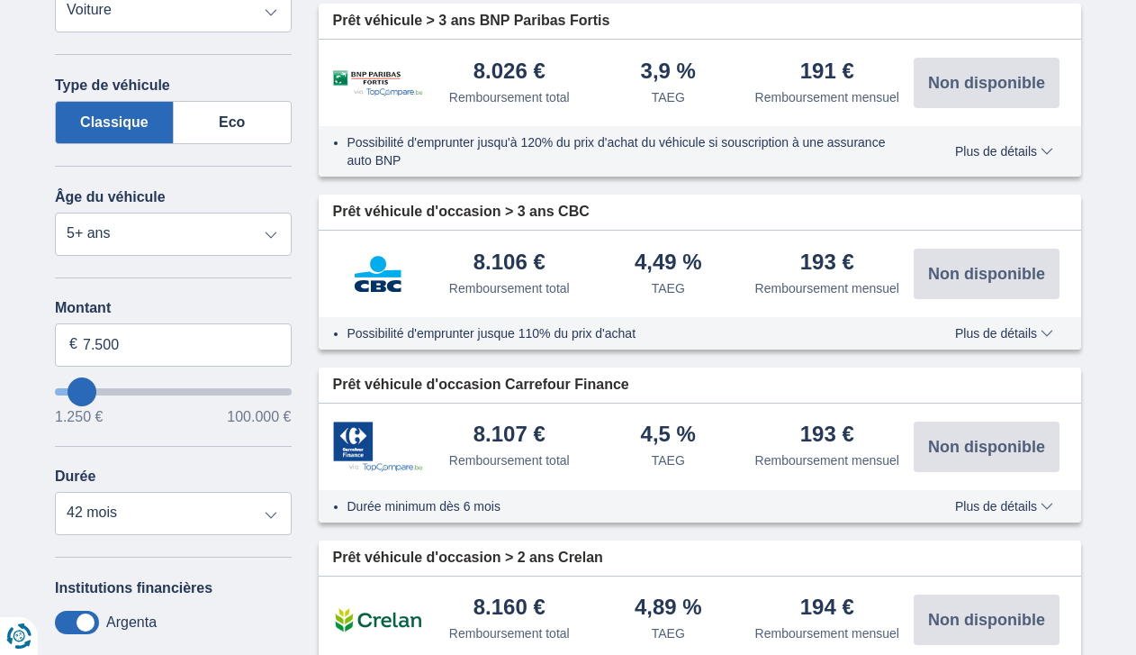
click at [203, 486] on div "Durée 12 mois 18 mois 24 mois 30 mois 36 mois 42 mois" at bounding box center [173, 501] width 237 height 67
click at [210, 507] on select "12 mois 18 mois 24 mois 30 mois 36 mois 42 mois" at bounding box center [173, 513] width 237 height 43
drag, startPoint x: 210, startPoint y: 507, endPoint x: 196, endPoint y: 477, distance: 32.6
click at [210, 507] on select "12 mois 18 mois 24 mois 30 mois 36 mois 42 mois" at bounding box center [173, 513] width 237 height 43
click at [102, 347] on input "7.500" at bounding box center [173, 344] width 237 height 43
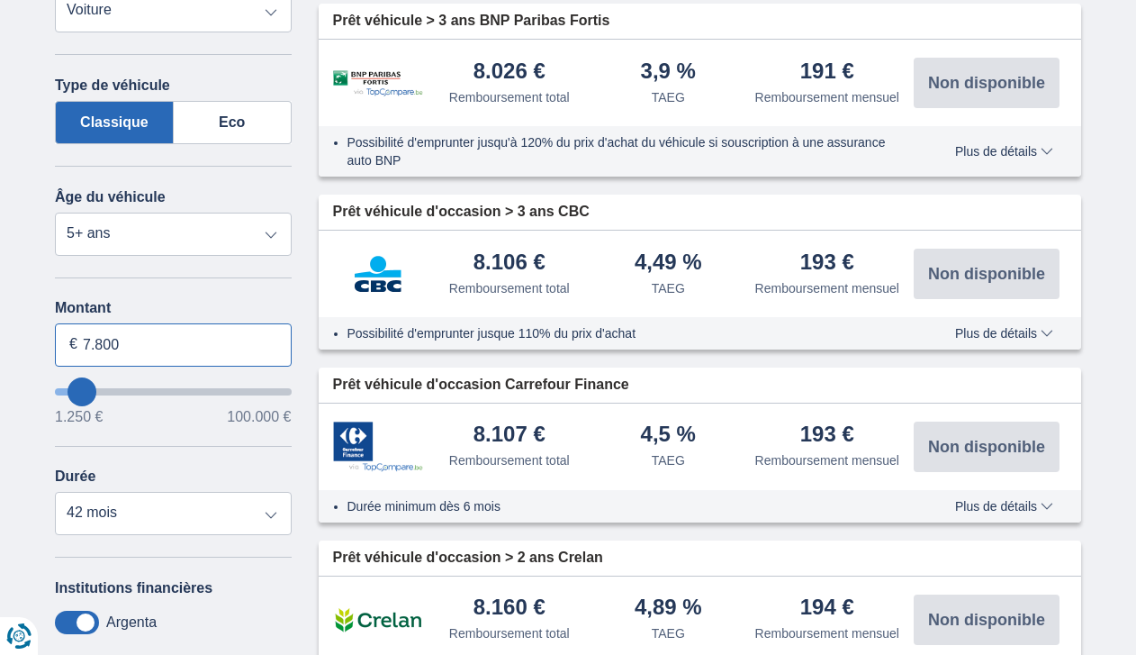
type input "7.800"
type input "8250"
click at [166, 455] on div "Montant 7.800 € 1.250 € 100.000 € Durée 12 mois 18 mois 24 mois 30 mois 36 mois…" at bounding box center [173, 417] width 237 height 235
select select "48"
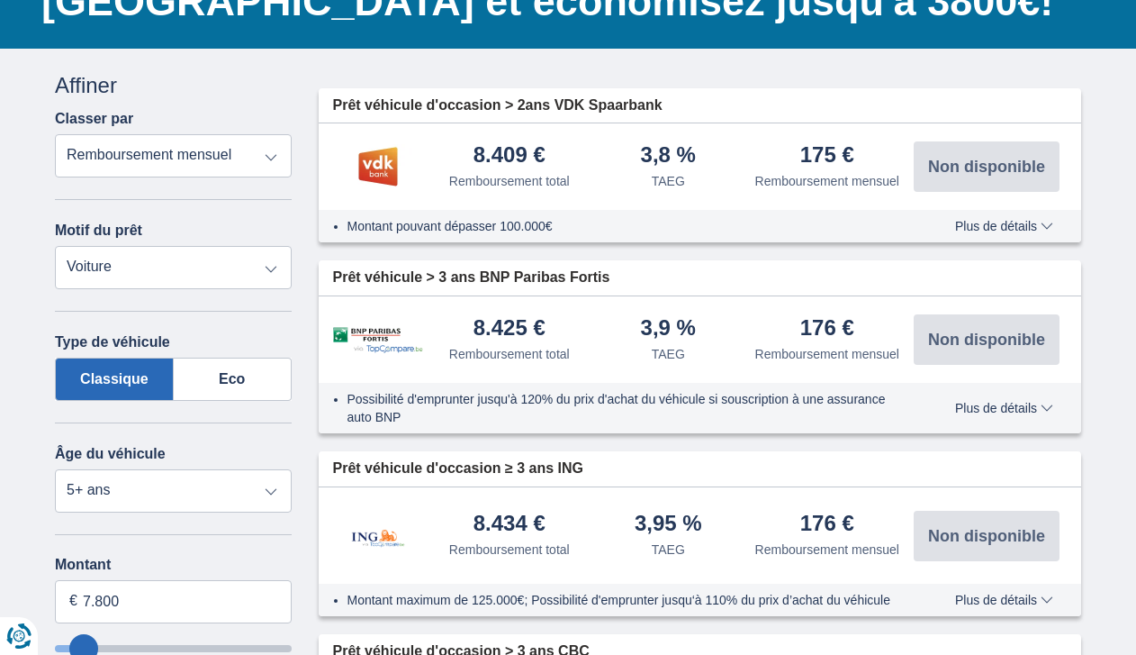
scroll to position [338, 0]
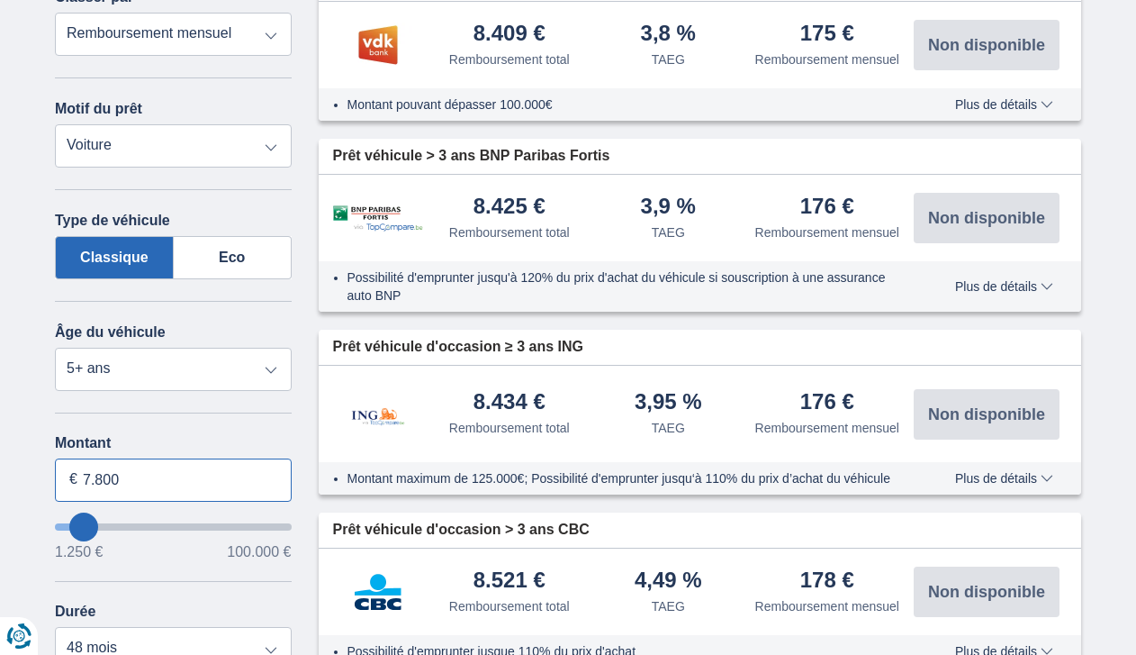
drag, startPoint x: 131, startPoint y: 474, endPoint x: 73, endPoint y: 478, distance: 57.8
click at [73, 478] on div "7.800 €" at bounding box center [173, 479] width 237 height 43
type input "6.000"
type input "6250"
select select "42"
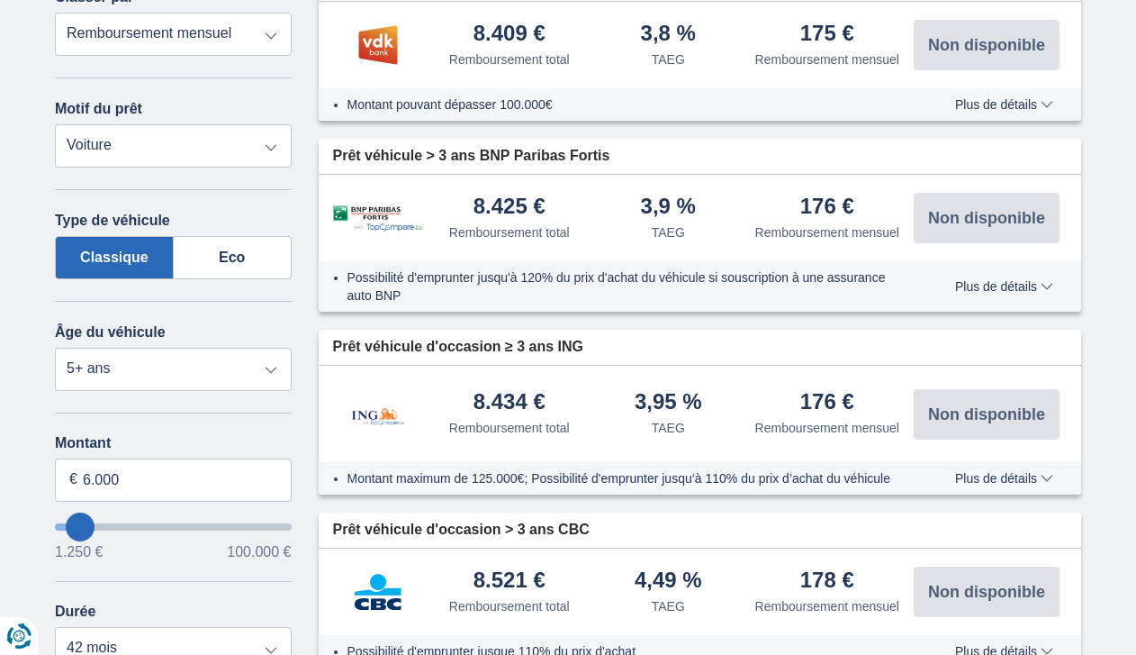
click at [198, 570] on div "Montant 6.000 € 1.250 € 100.000 € Durée 12 mois 18 mois 24 mois 30 mois 36 mois…" at bounding box center [173, 552] width 237 height 235
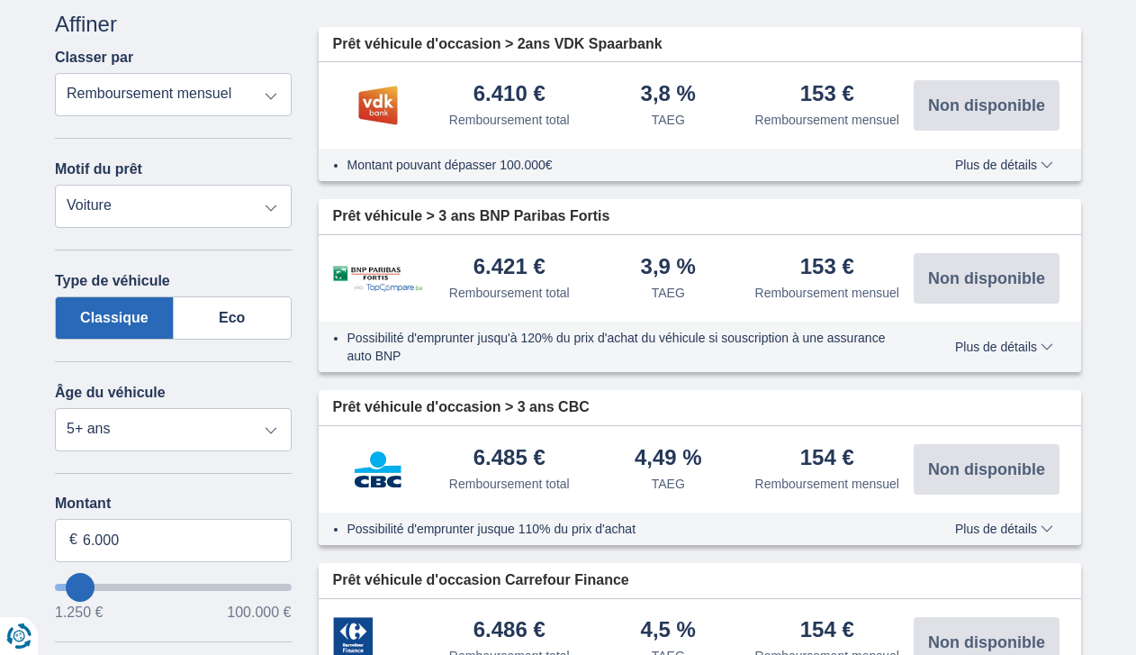
scroll to position [270, 0]
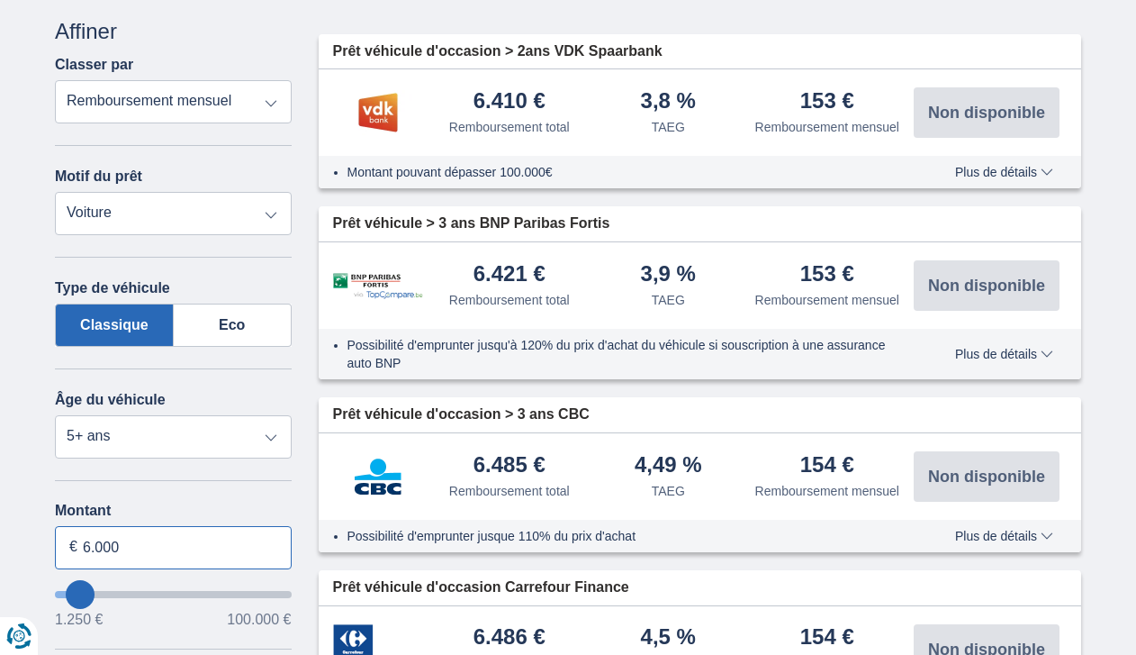
drag, startPoint x: 121, startPoint y: 542, endPoint x: 60, endPoint y: 551, distance: 61.0
click at [60, 551] on input "6.000" at bounding box center [173, 547] width 237 height 43
type input "5.500"
type input "5250"
select select "36"
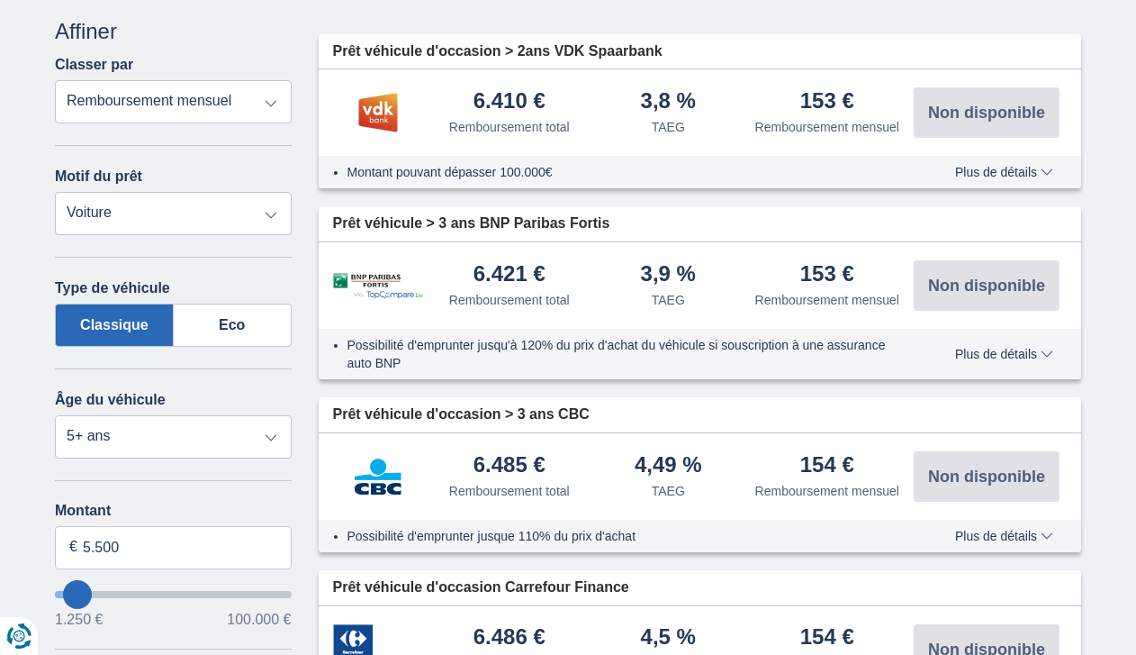
click at [185, 621] on div "1.250 € 100.000 €" at bounding box center [173, 619] width 237 height 14
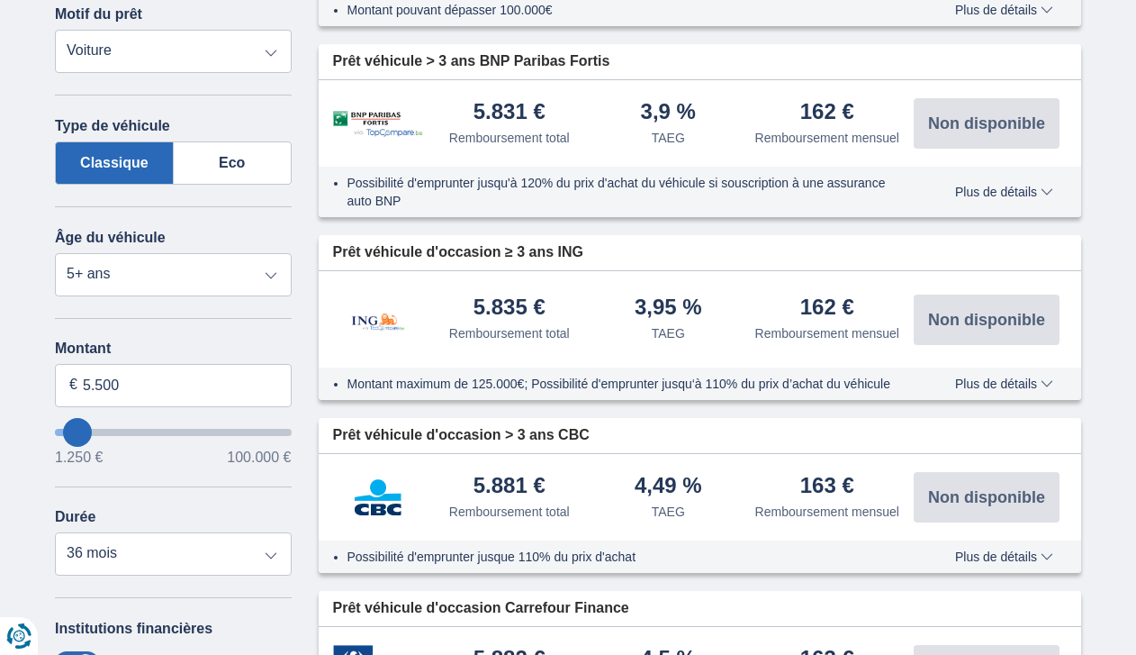
scroll to position [428, 0]
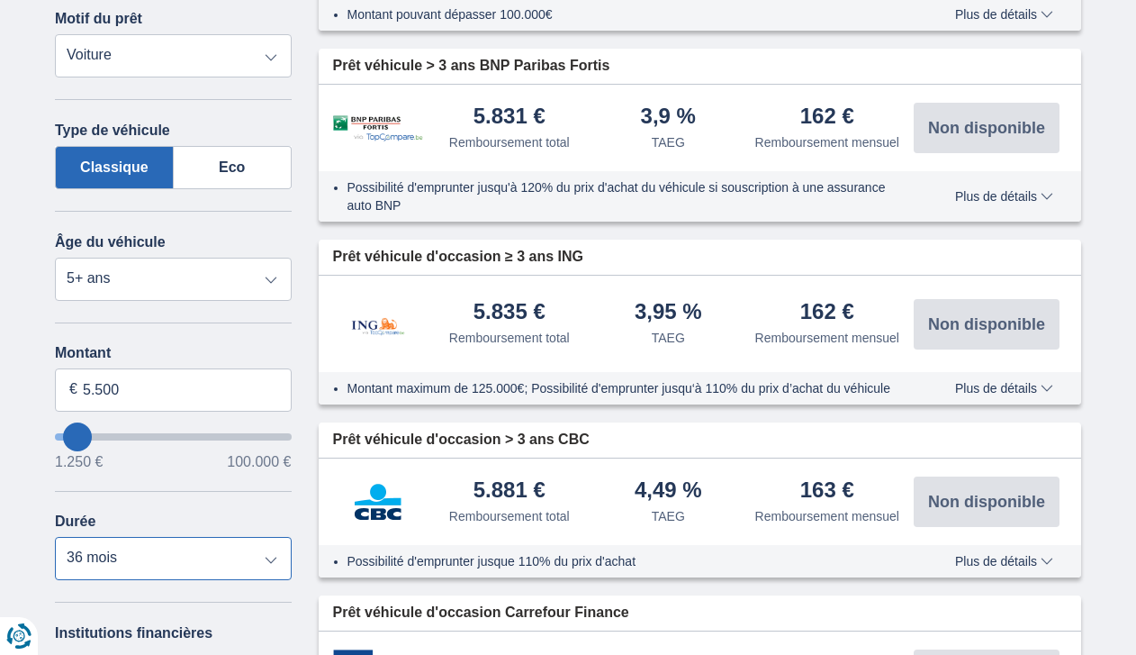
click at [235, 556] on select "12 mois 18 mois 24 mois 30 mois 36 mois" at bounding box center [173, 558] width 237 height 43
